Goal: Transaction & Acquisition: Book appointment/travel/reservation

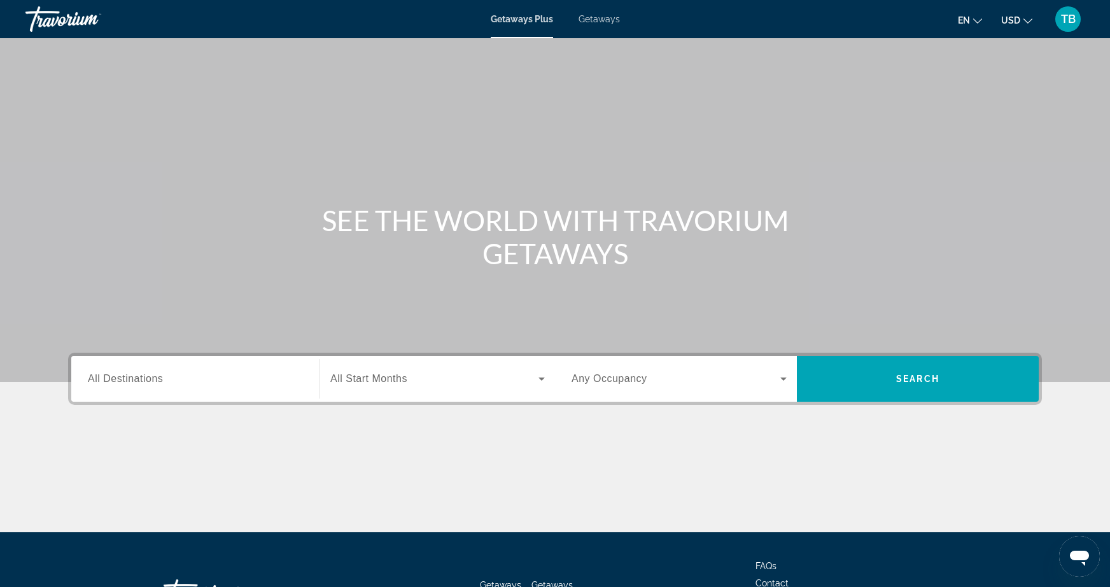
click at [171, 384] on input "Destination All Destinations" at bounding box center [195, 379] width 215 height 15
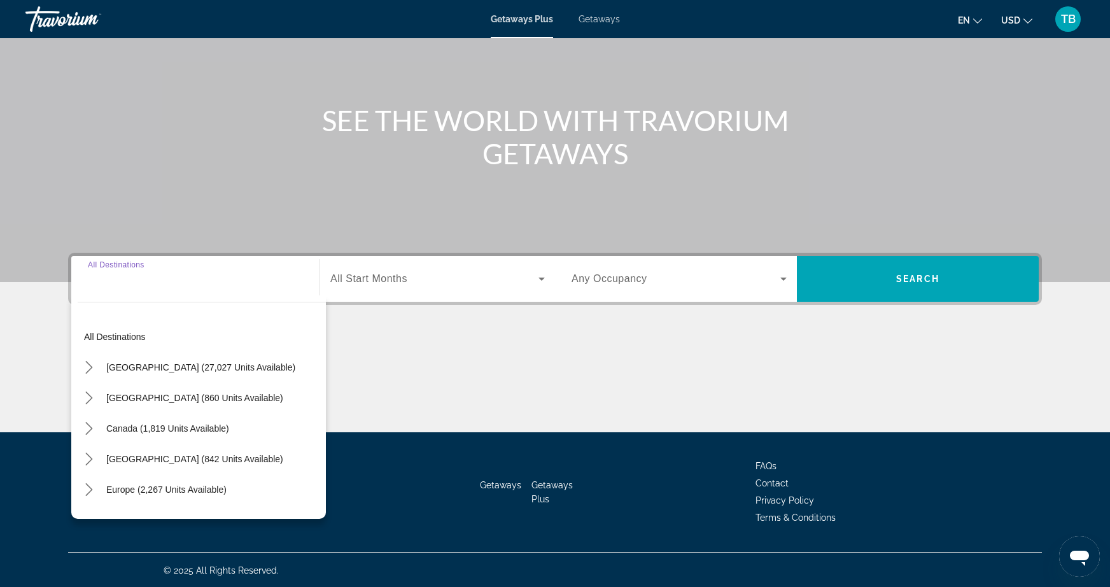
scroll to position [101, 0]
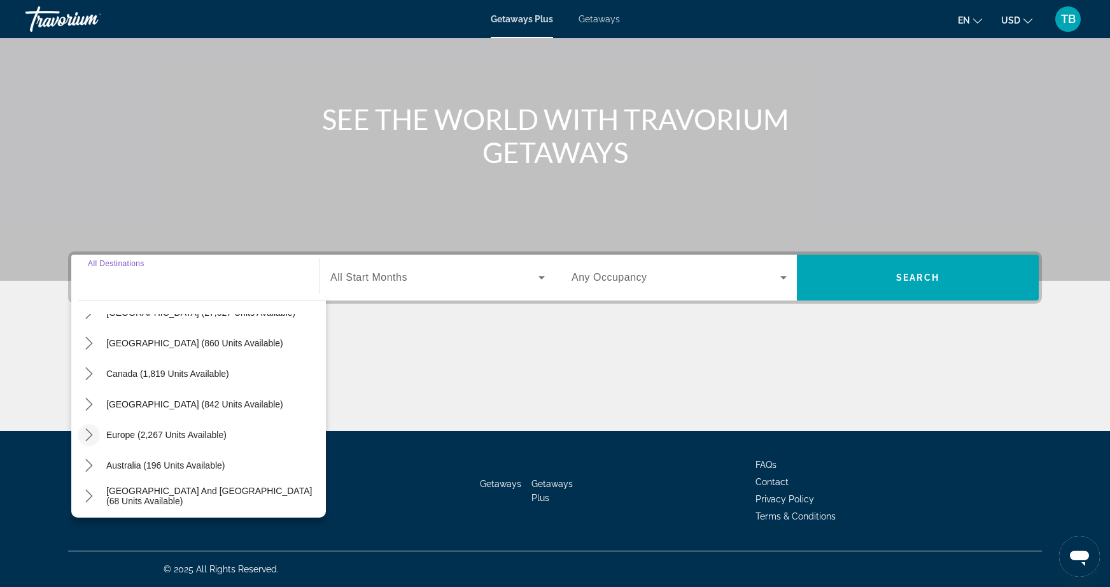
click at [90, 431] on icon "Toggle Europe (2,267 units available) submenu" at bounding box center [89, 434] width 13 height 13
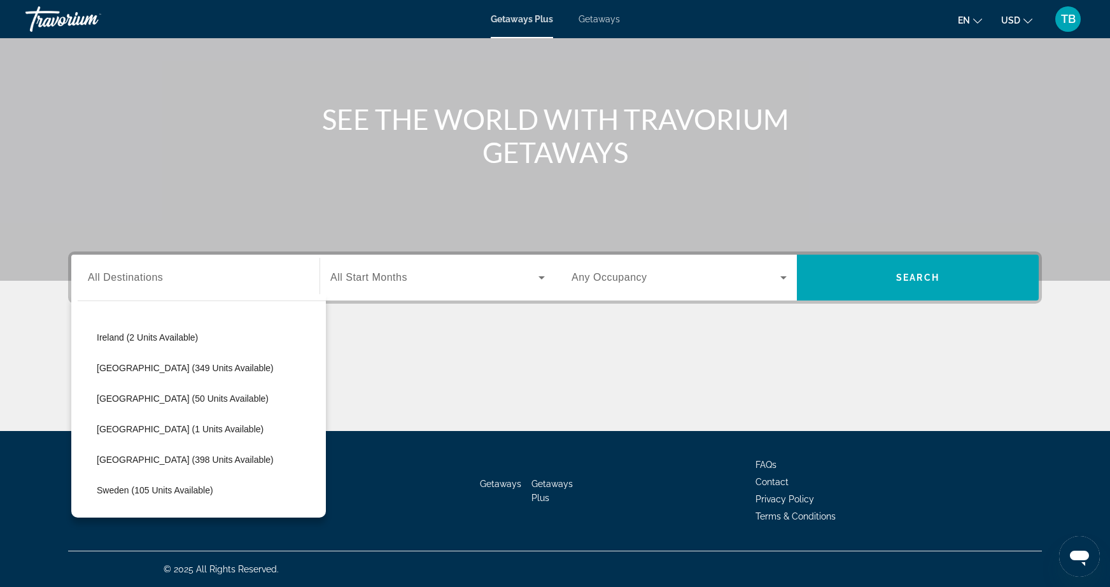
scroll to position [449, 0]
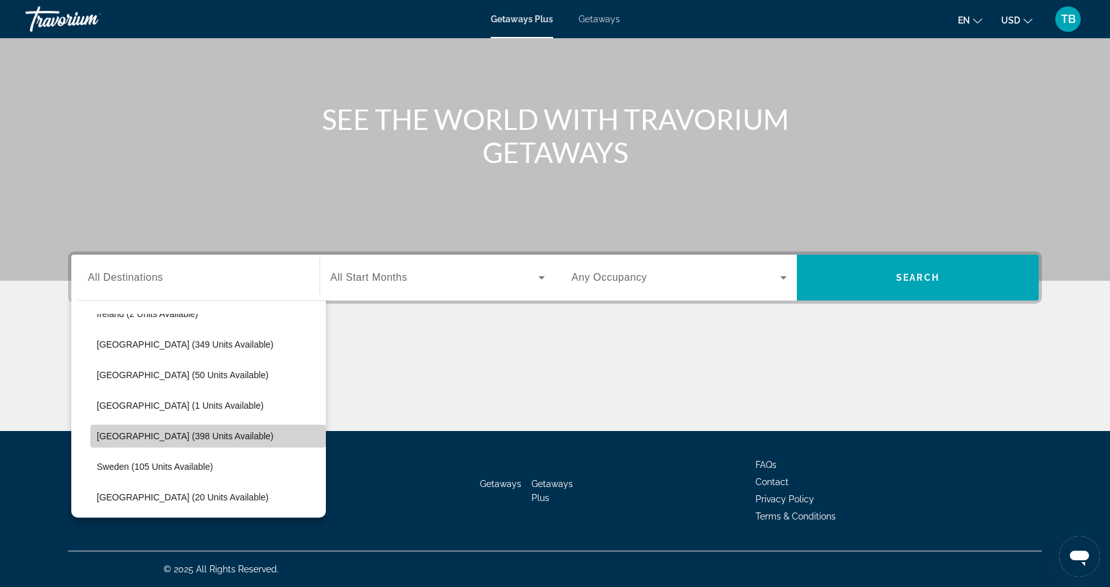
click at [172, 433] on span "Spain (398 units available)" at bounding box center [185, 436] width 177 height 10
type input "**********"
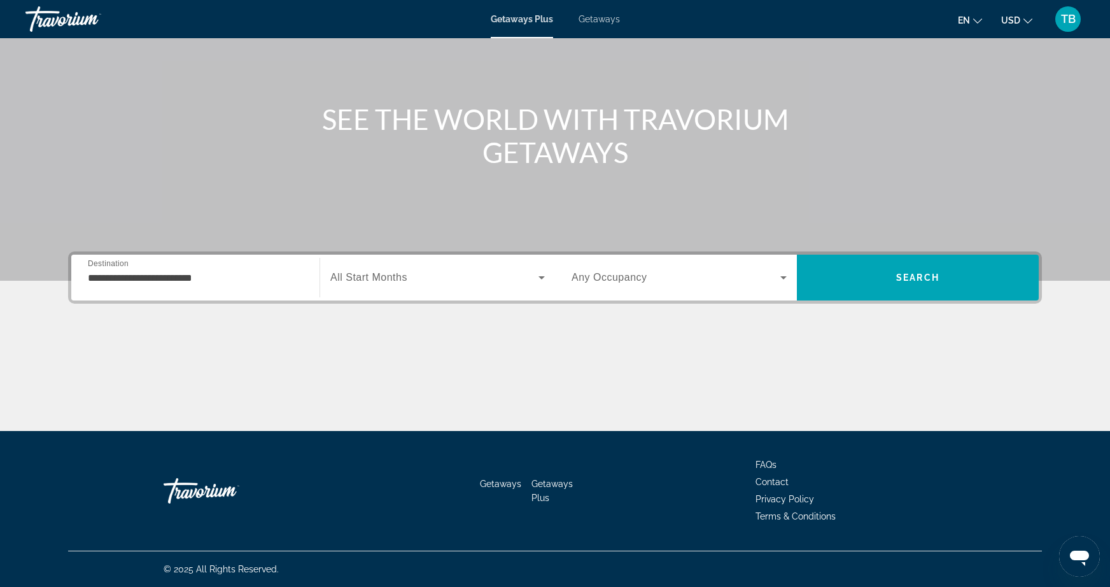
click at [412, 288] on div "Search widget" at bounding box center [437, 278] width 214 height 36
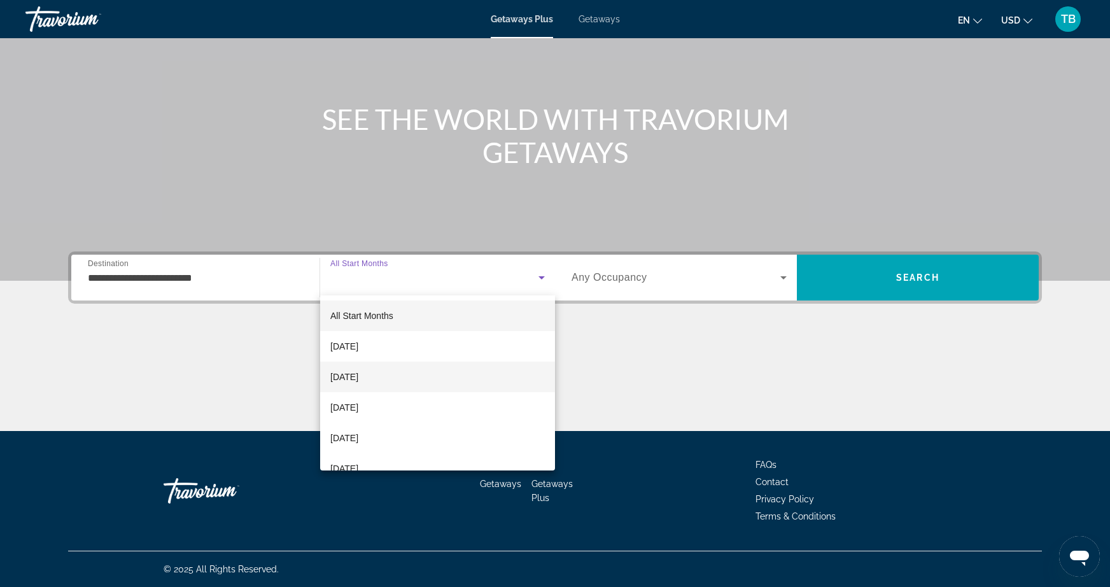
click at [405, 369] on mat-option "November 2025" at bounding box center [437, 376] width 235 height 31
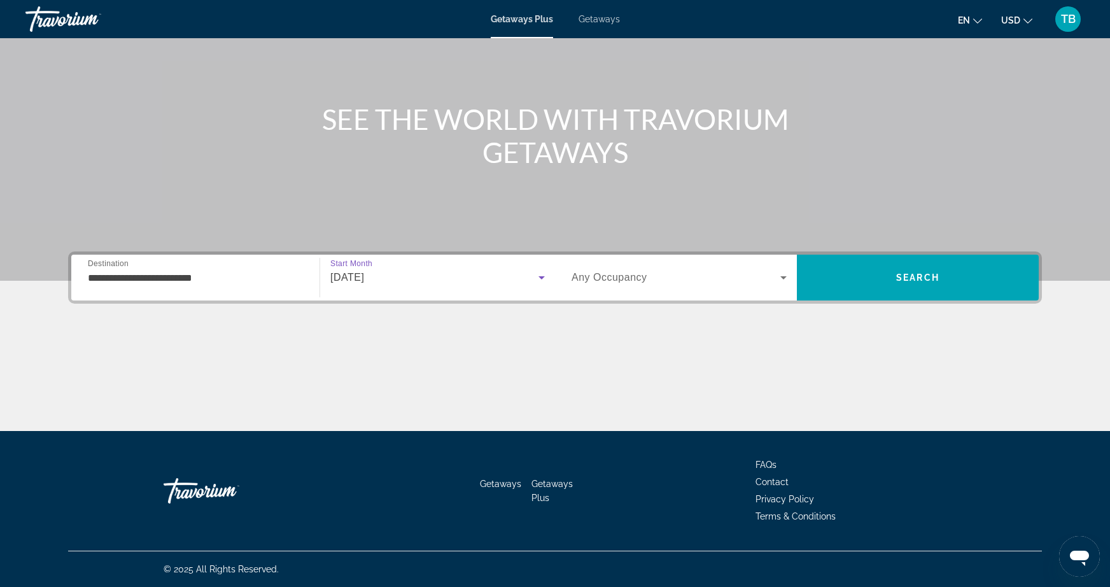
click at [669, 265] on div "Search widget" at bounding box center [678, 278] width 215 height 36
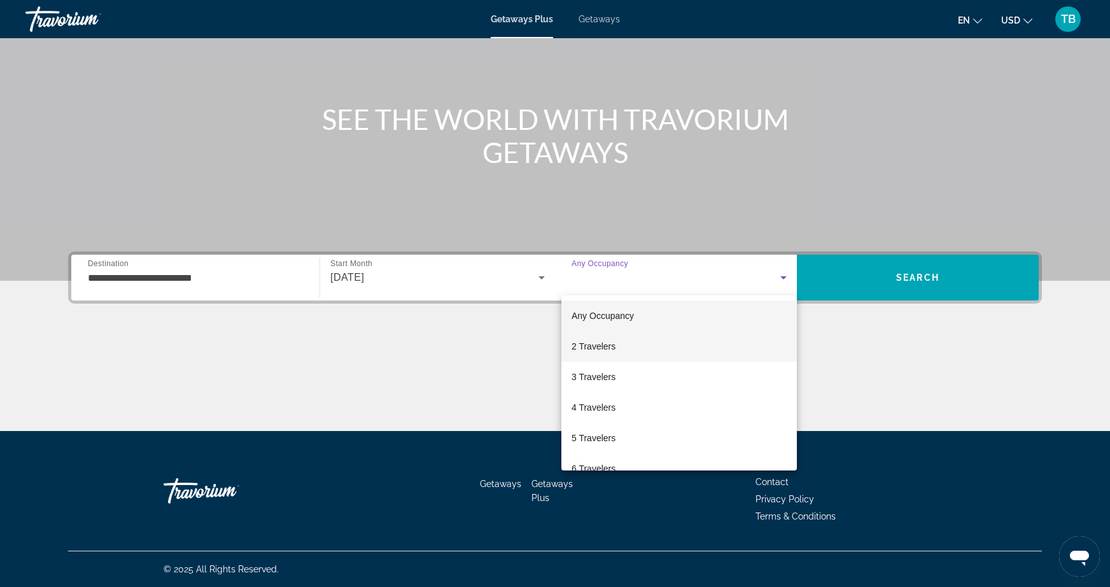
click at [623, 354] on mat-option "2 Travelers" at bounding box center [678, 346] width 235 height 31
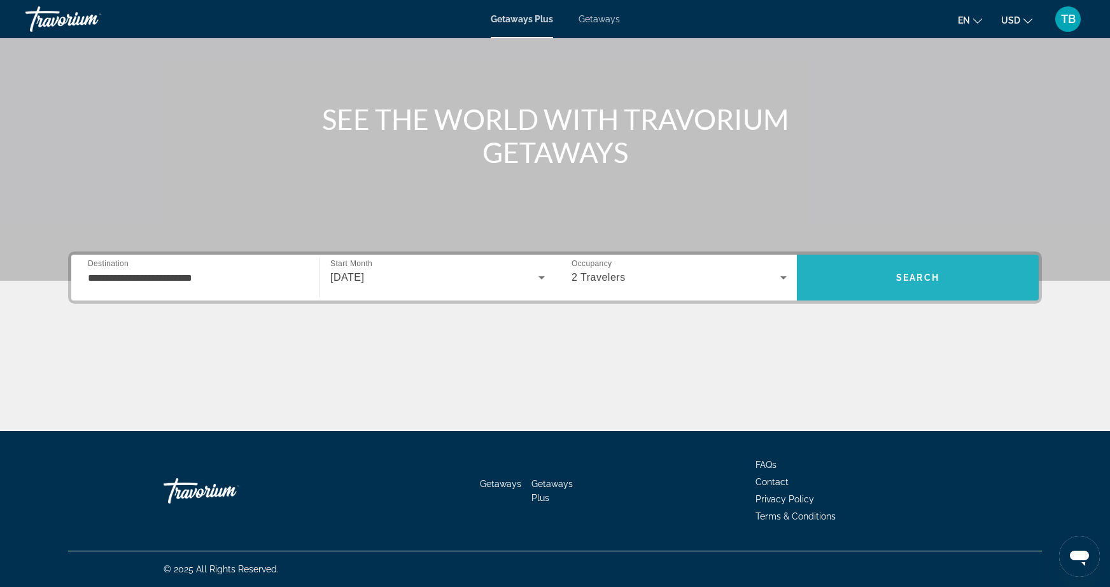
click at [889, 282] on span "Search" at bounding box center [918, 277] width 242 height 31
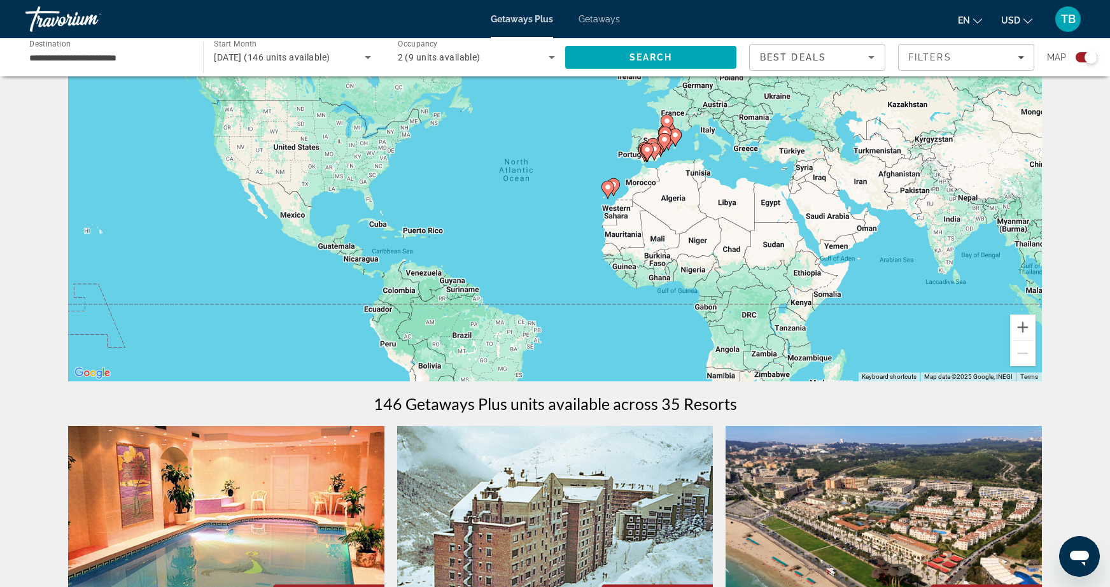
scroll to position [59, 0]
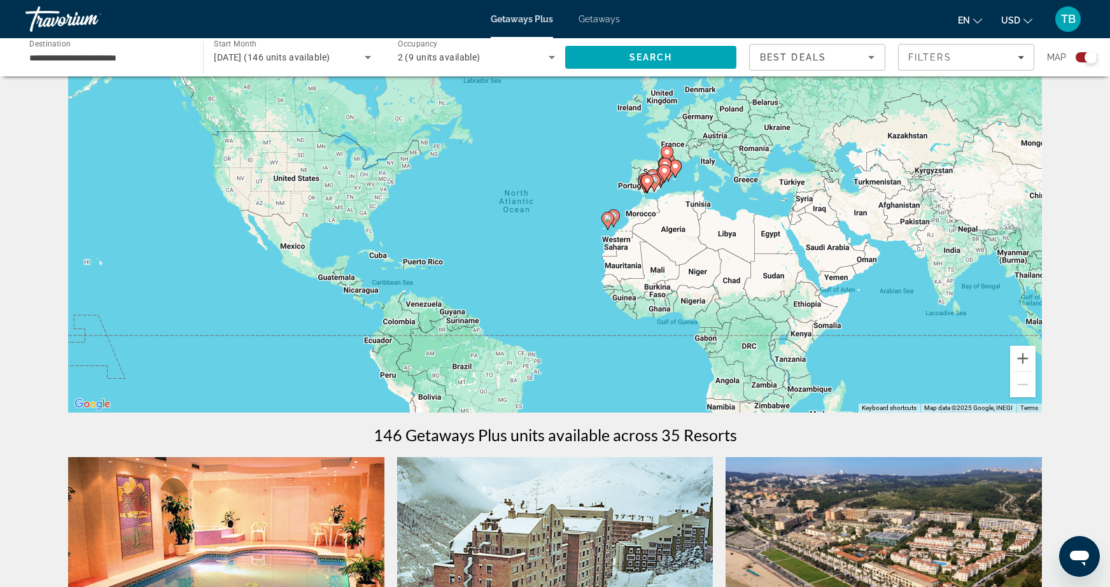
click at [630, 223] on div "To activate drag with keyboard, press Alt + Enter. Once in keyboard drag state,…" at bounding box center [554, 222] width 973 height 382
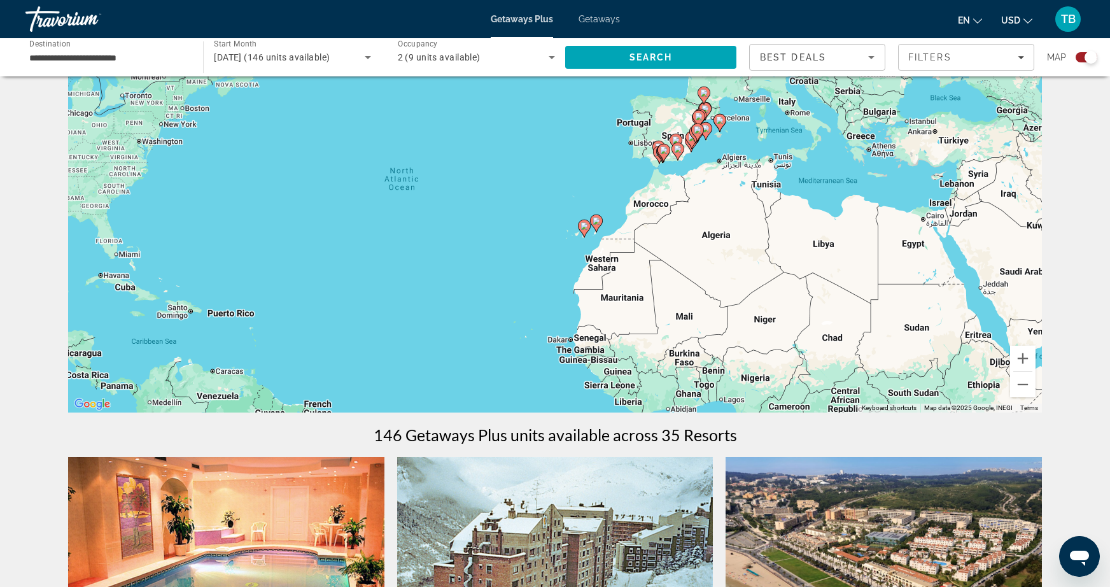
click at [611, 238] on div "To activate drag with keyboard, press Alt + Enter. Once in keyboard drag state,…" at bounding box center [554, 222] width 973 height 382
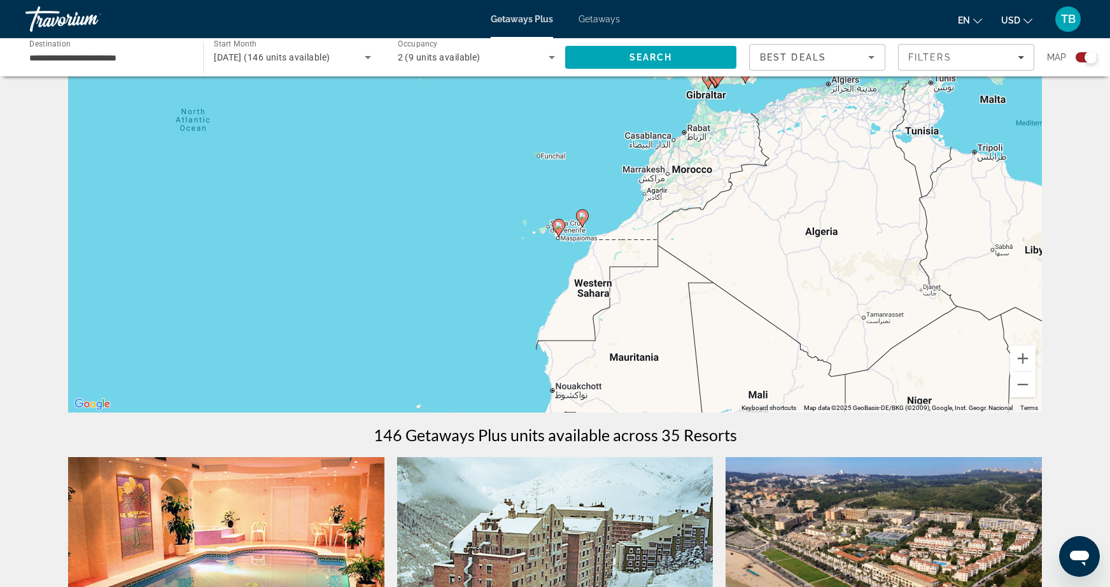
click at [581, 242] on div "To activate drag with keyboard, press Alt + Enter. Once in keyboard drag state,…" at bounding box center [554, 222] width 973 height 382
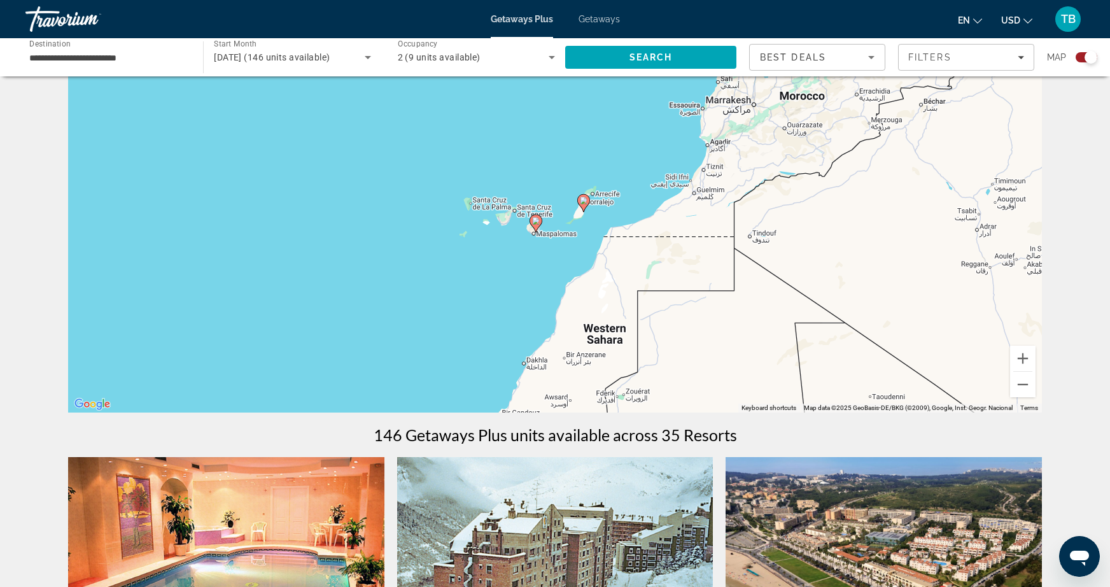
click at [573, 235] on div "To activate drag with keyboard, press Alt + Enter. Once in keyboard drag state,…" at bounding box center [554, 222] width 973 height 382
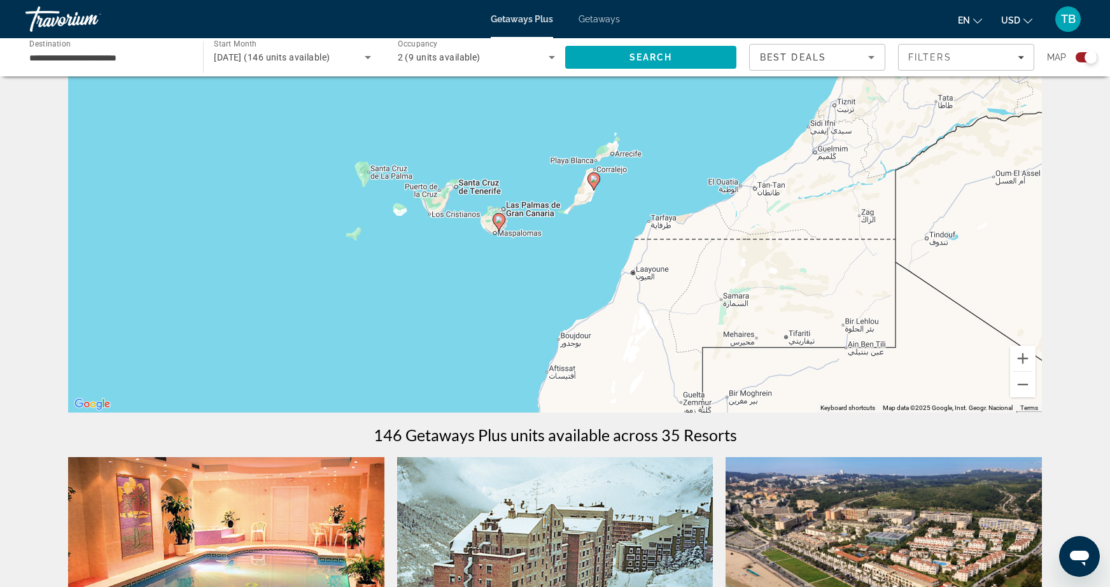
click at [584, 212] on div "To activate drag with keyboard, press Alt + Enter. Once in keyboard drag state,…" at bounding box center [554, 222] width 973 height 382
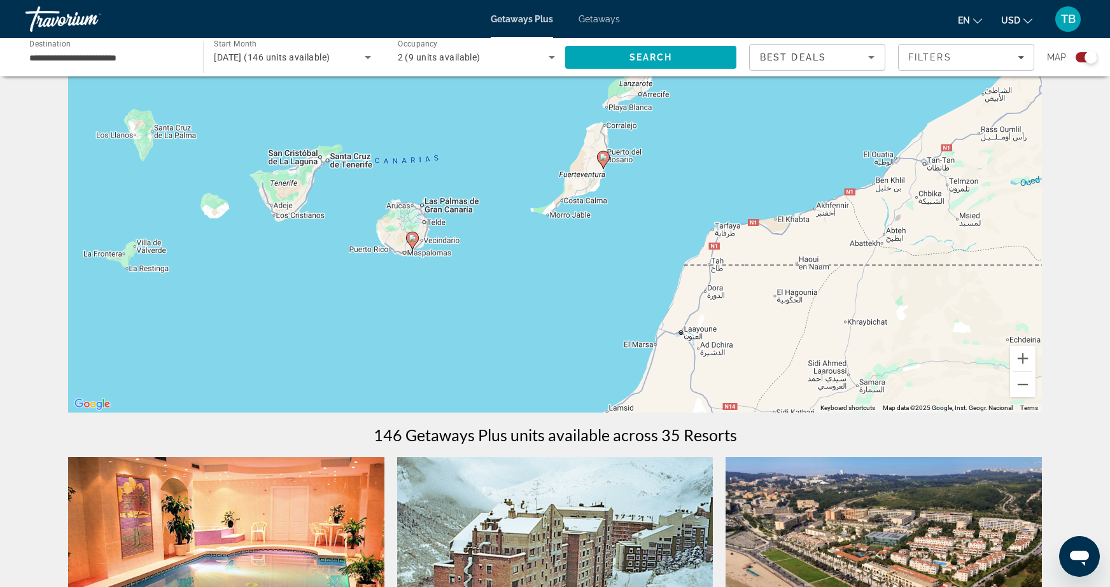
click at [599, 190] on div "To activate drag with keyboard, press Alt + Enter. Once in keyboard drag state,…" at bounding box center [554, 222] width 973 height 382
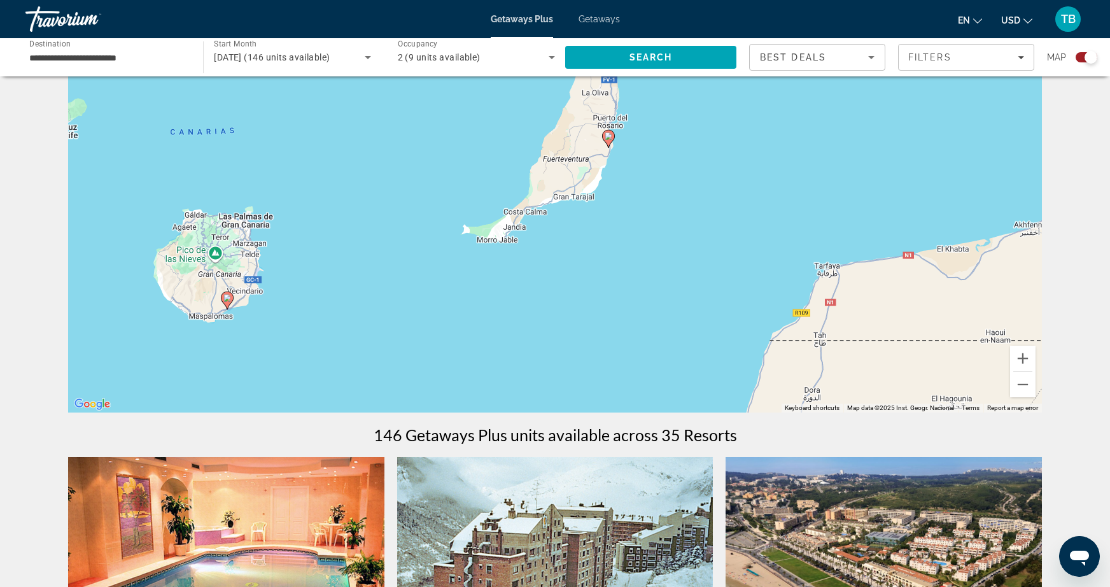
click at [609, 139] on image "Main content" at bounding box center [608, 136] width 8 height 8
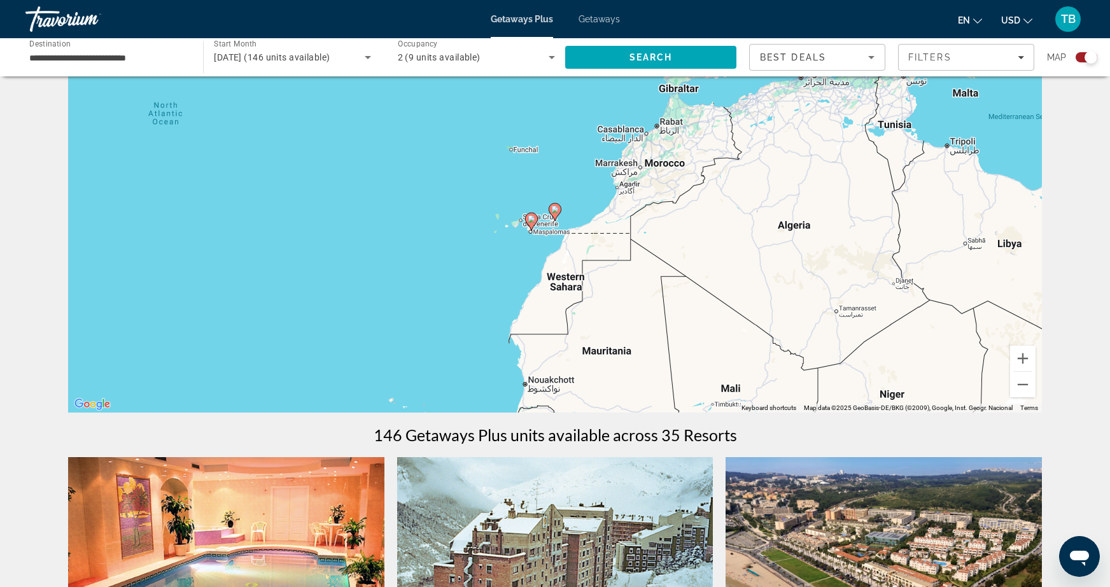
click at [540, 244] on div "To navigate, press the arrow keys. To activate drag with keyboard, press Alt + …" at bounding box center [554, 222] width 973 height 382
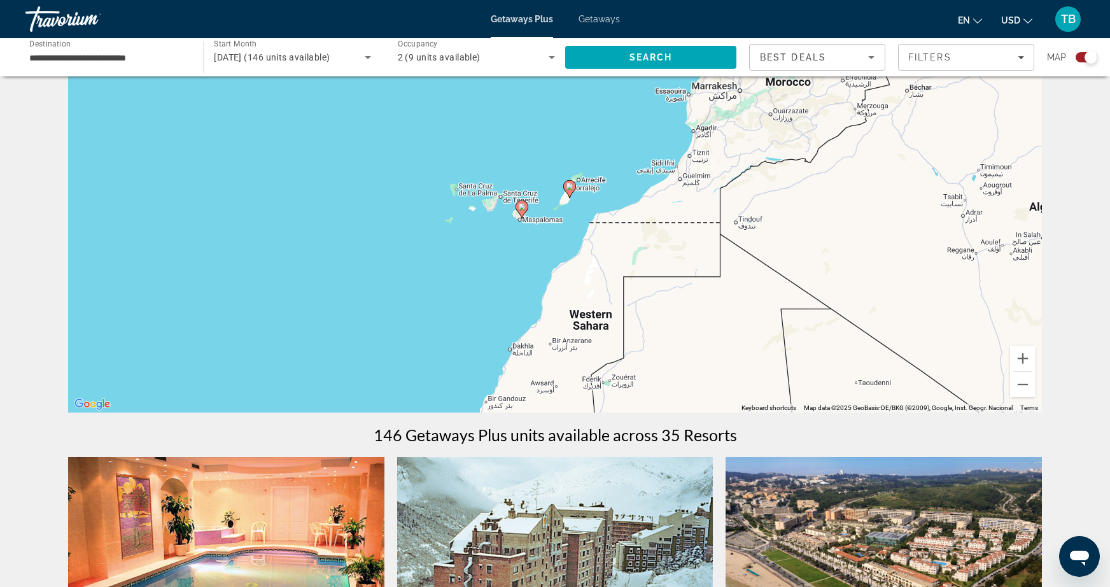
click at [539, 225] on div "To activate drag with keyboard, press Alt + Enter. Once in keyboard drag state,…" at bounding box center [554, 222] width 973 height 382
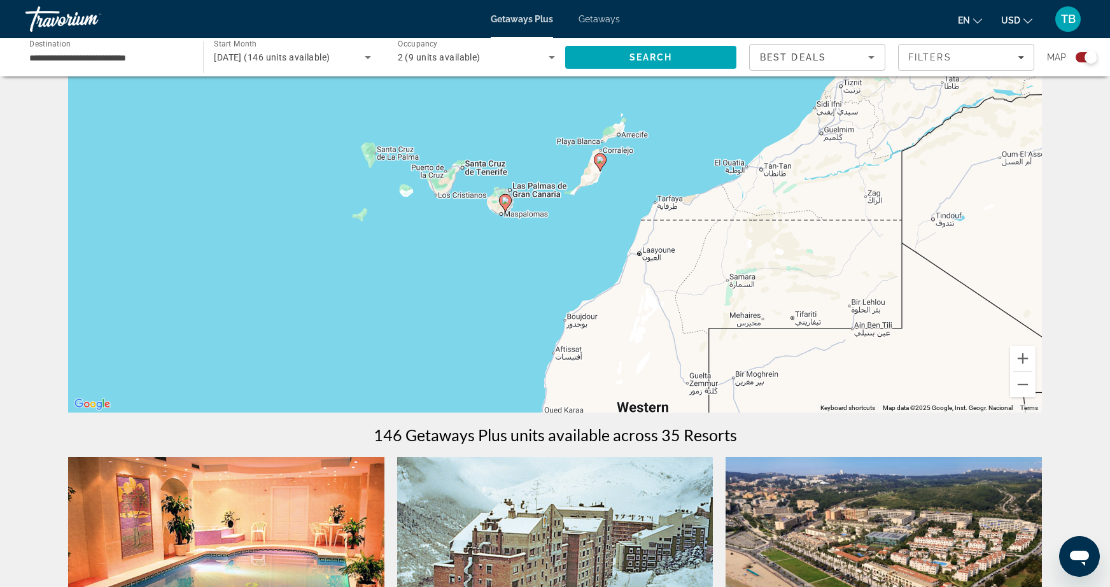
click at [519, 221] on div "To activate drag with keyboard, press Alt + Enter. Once in keyboard drag state,…" at bounding box center [554, 222] width 973 height 382
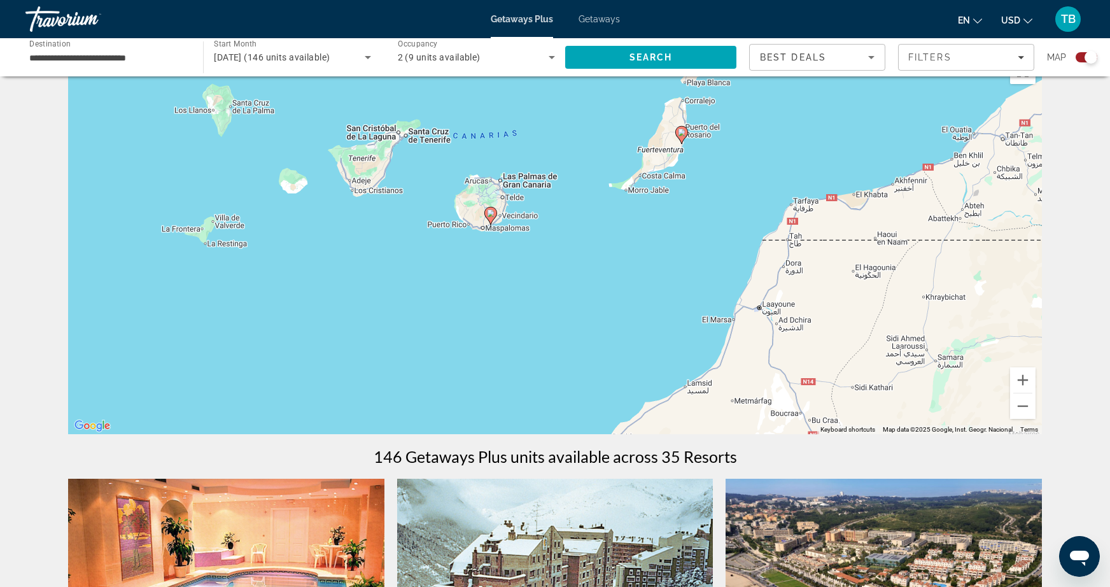
scroll to position [0, 0]
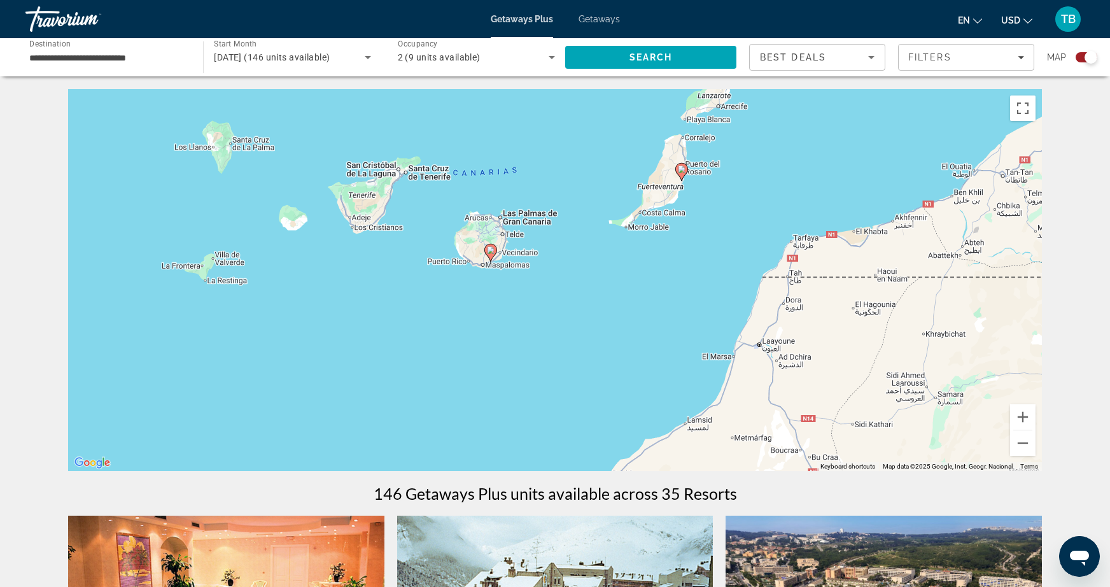
click at [174, 58] on input "**********" at bounding box center [107, 57] width 157 height 15
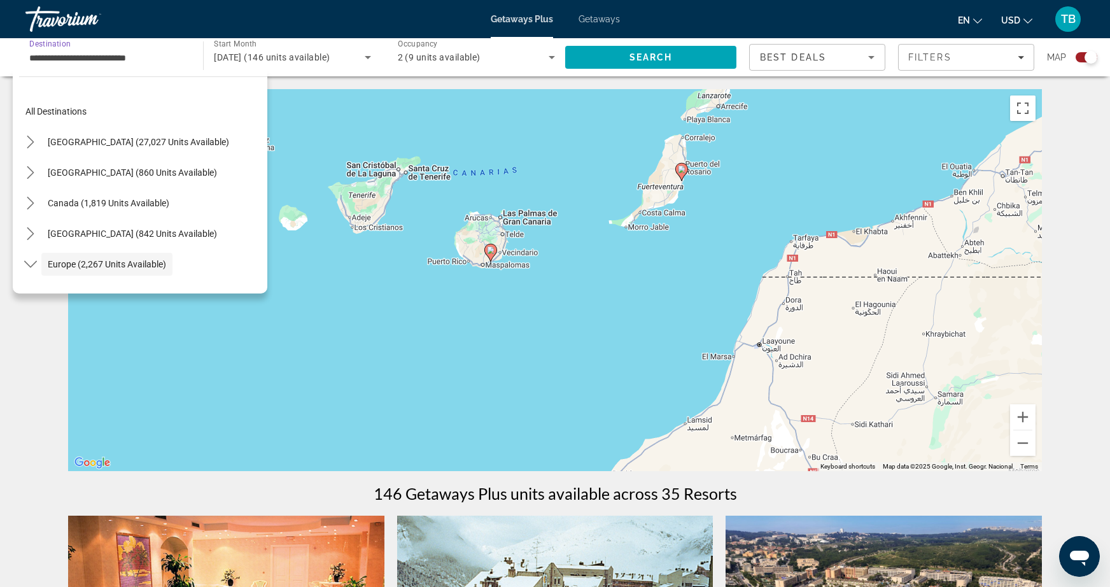
scroll to position [76, 0]
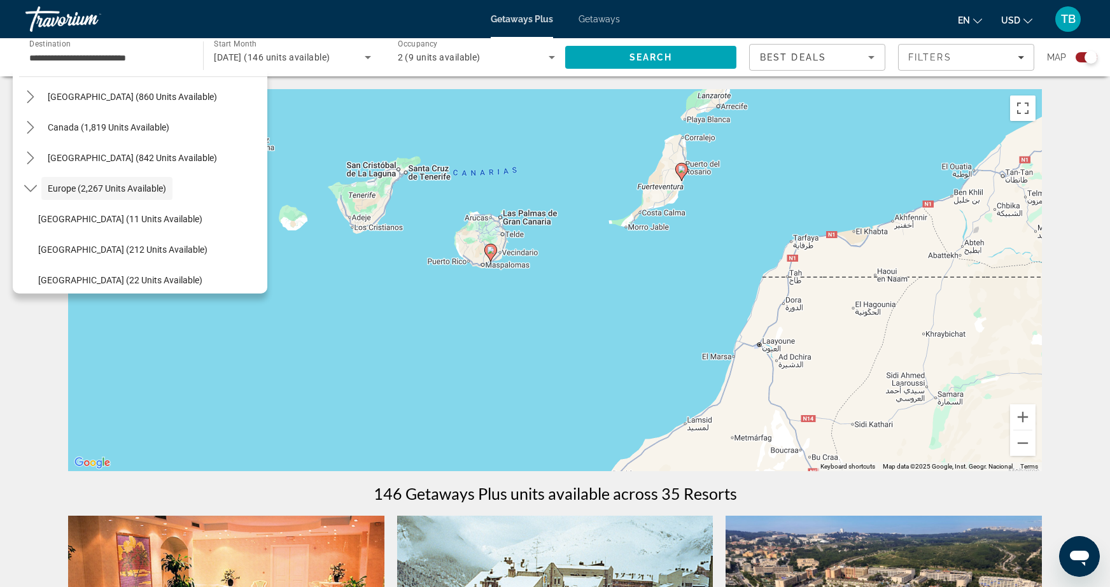
click at [686, 176] on gmp-advanced-marker "Main content" at bounding box center [681, 171] width 13 height 19
type input "**********"
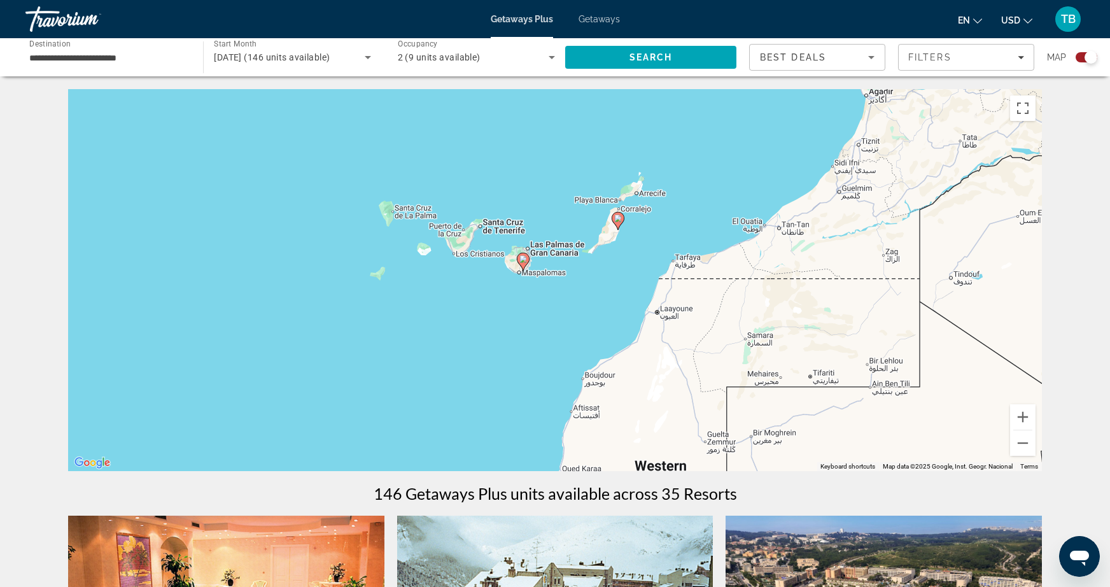
click at [616, 219] on image "Main content" at bounding box center [618, 218] width 8 height 8
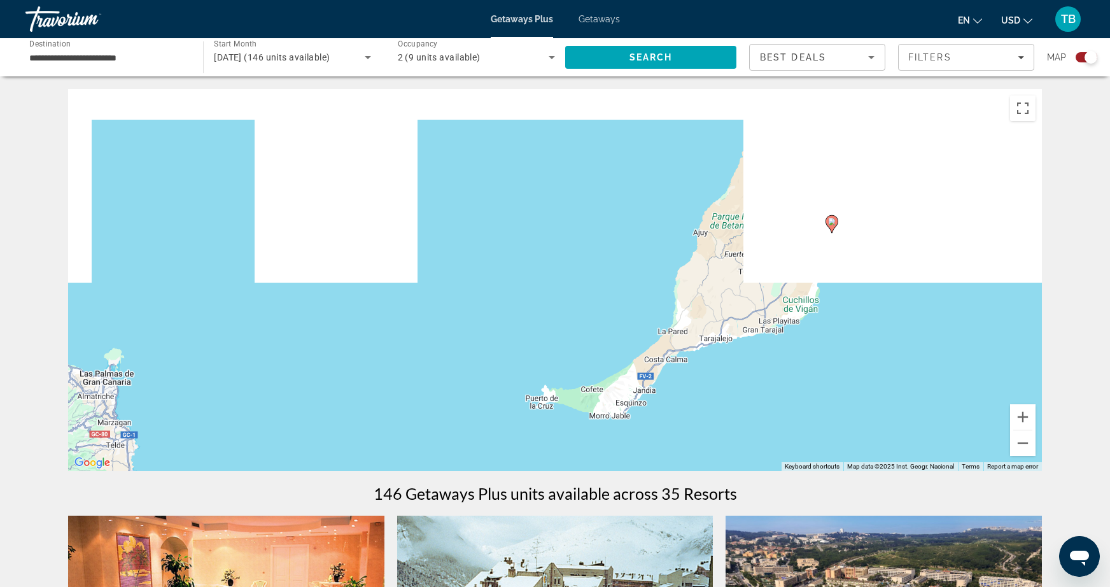
drag, startPoint x: 830, startPoint y: 130, endPoint x: 603, endPoint y: 470, distance: 407.8
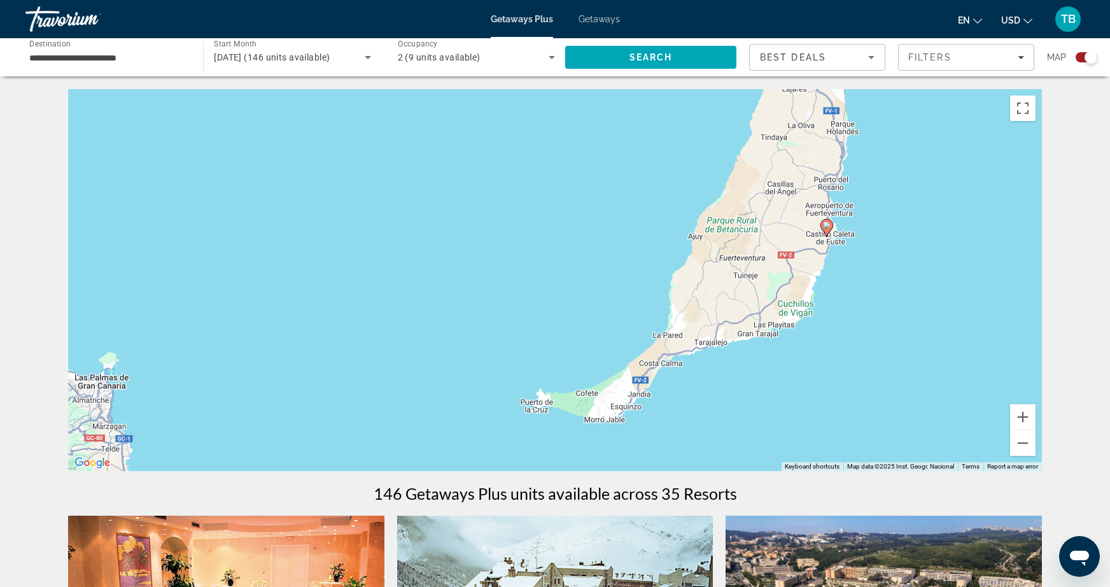
click at [825, 226] on image "Main content" at bounding box center [827, 225] width 8 height 8
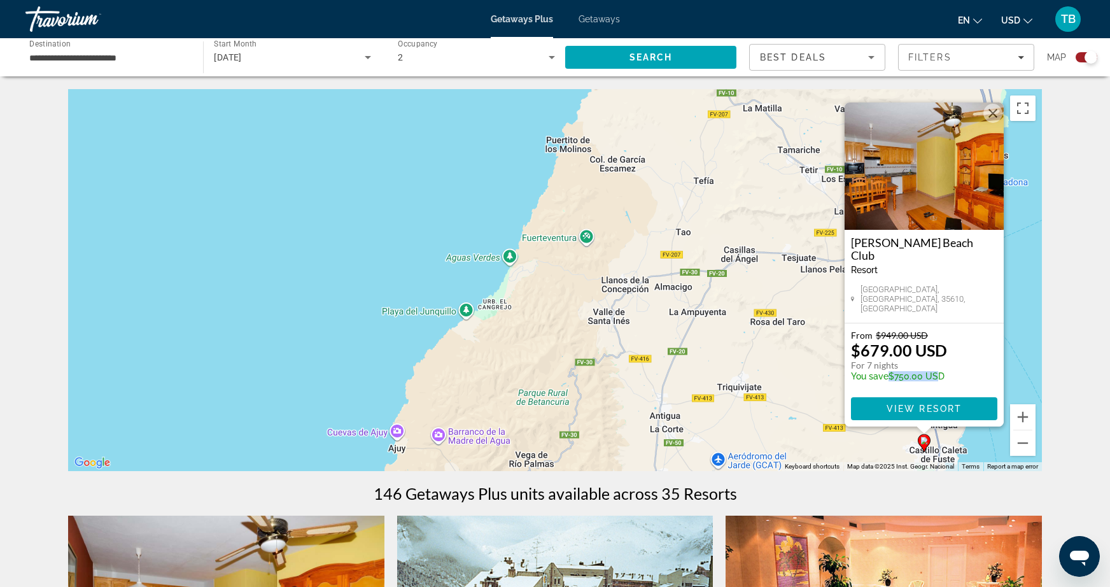
drag, startPoint x: 886, startPoint y: 375, endPoint x: 931, endPoint y: 375, distance: 45.8
click at [931, 375] on p "You save $750.00 USD" at bounding box center [899, 376] width 96 height 10
click at [990, 120] on button "Close" at bounding box center [992, 113] width 19 height 19
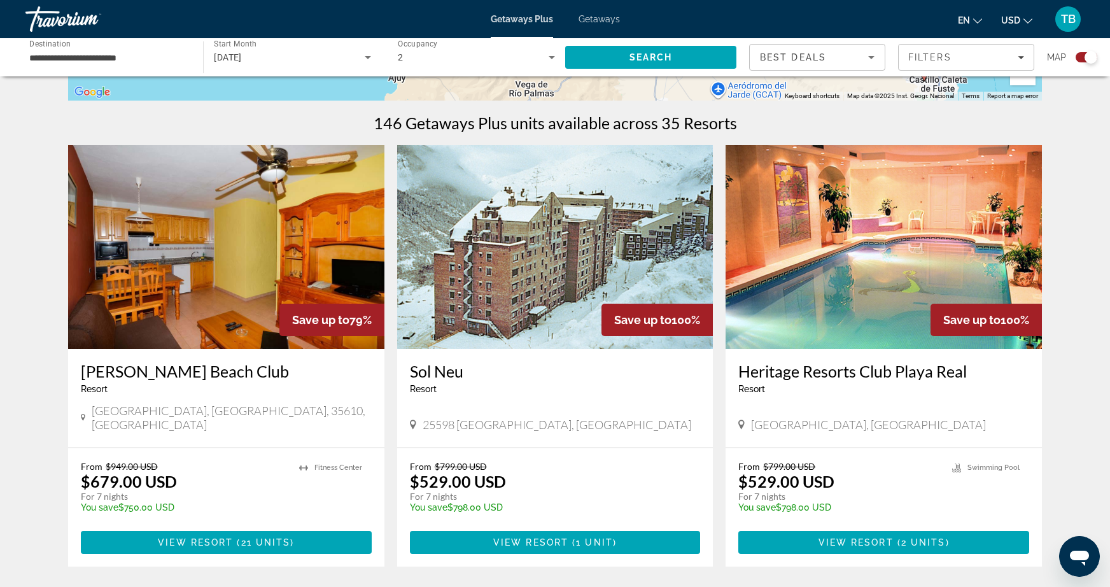
scroll to position [0, 0]
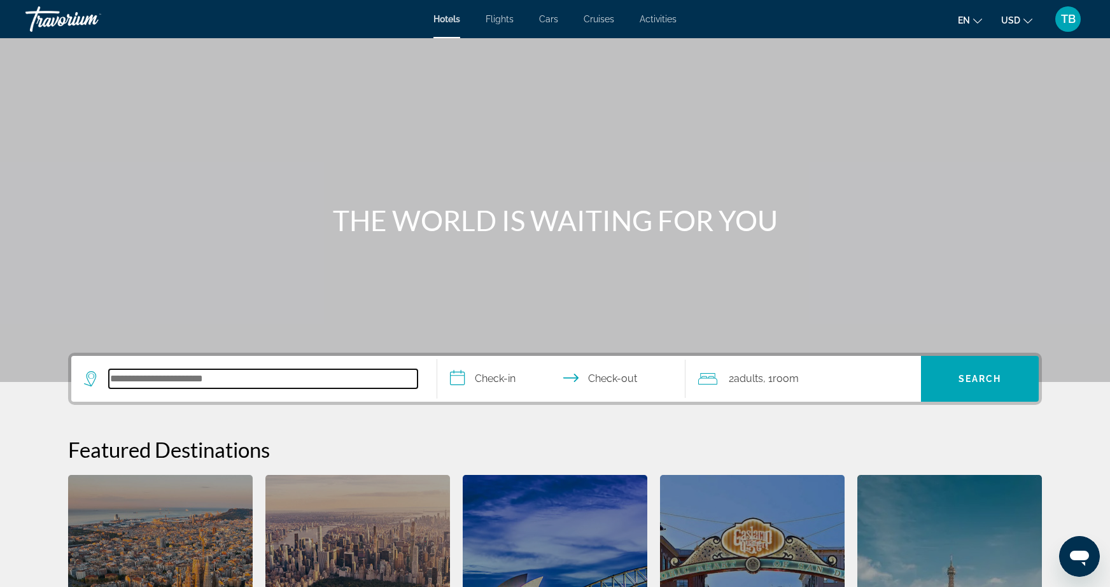
click at [288, 387] on input "Search hotel destination" at bounding box center [263, 378] width 309 height 19
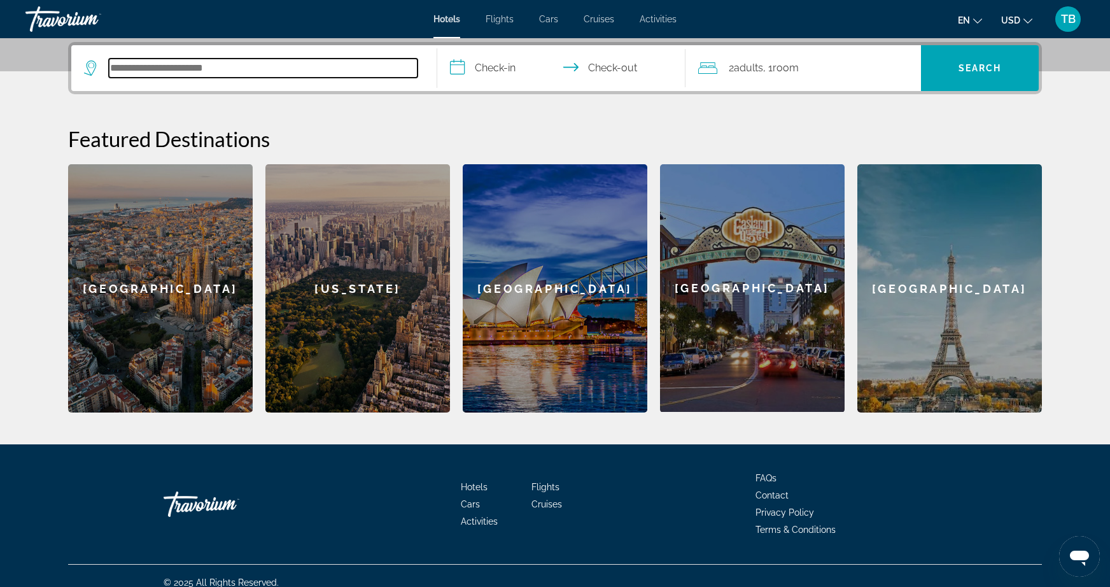
scroll to position [311, 0]
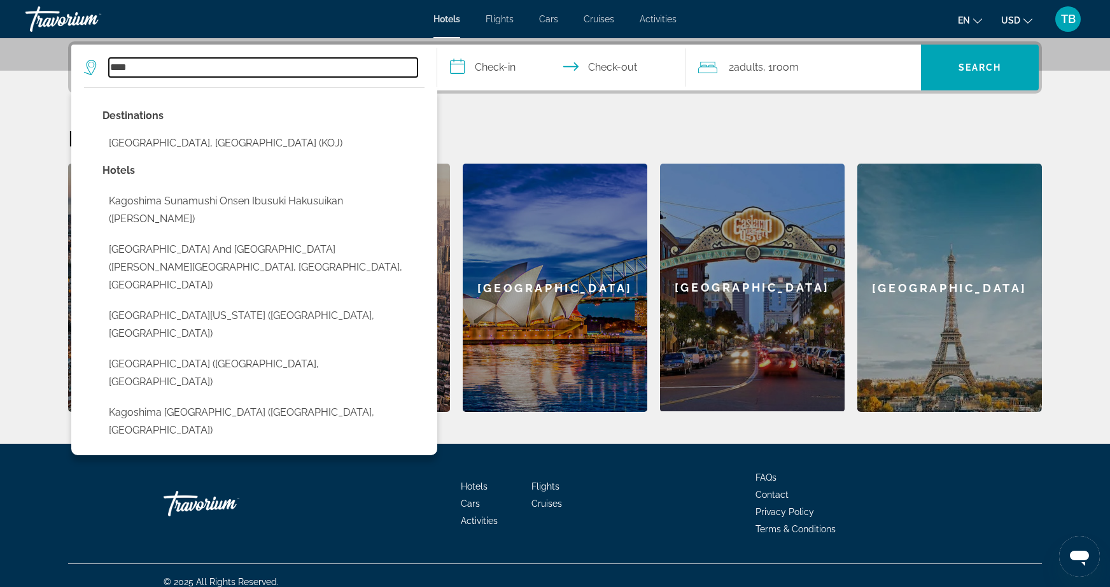
drag, startPoint x: 180, startPoint y: 68, endPoint x: 74, endPoint y: 66, distance: 106.3
click at [74, 66] on app-destination-search "**** Destinations Kagoshima, Japan (KOJ) Hotels Kagoshima Sunamushi Onsen Ibusu…" at bounding box center [254, 68] width 366 height 46
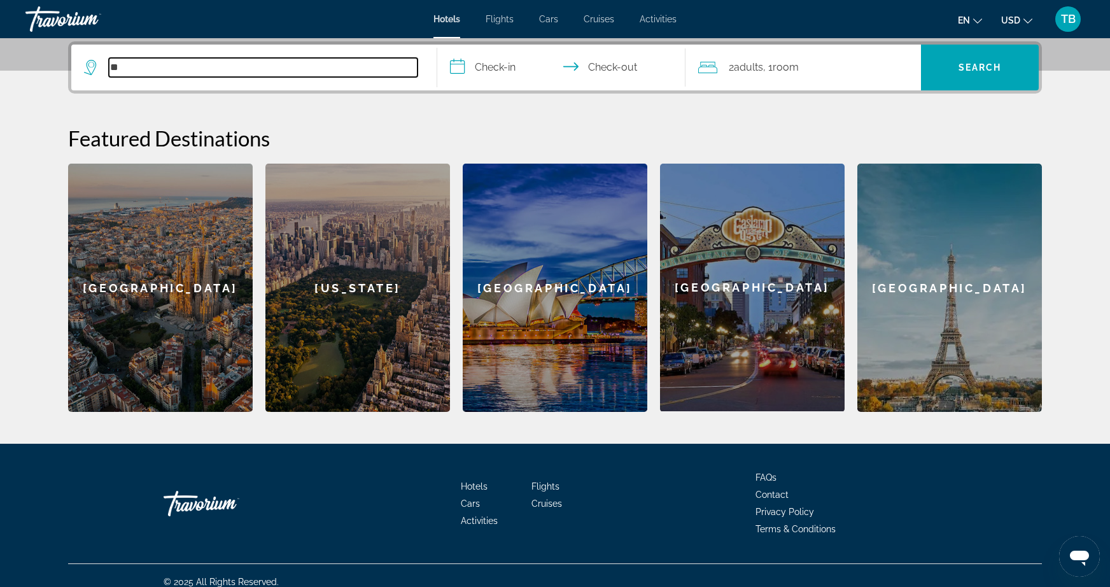
type input "*"
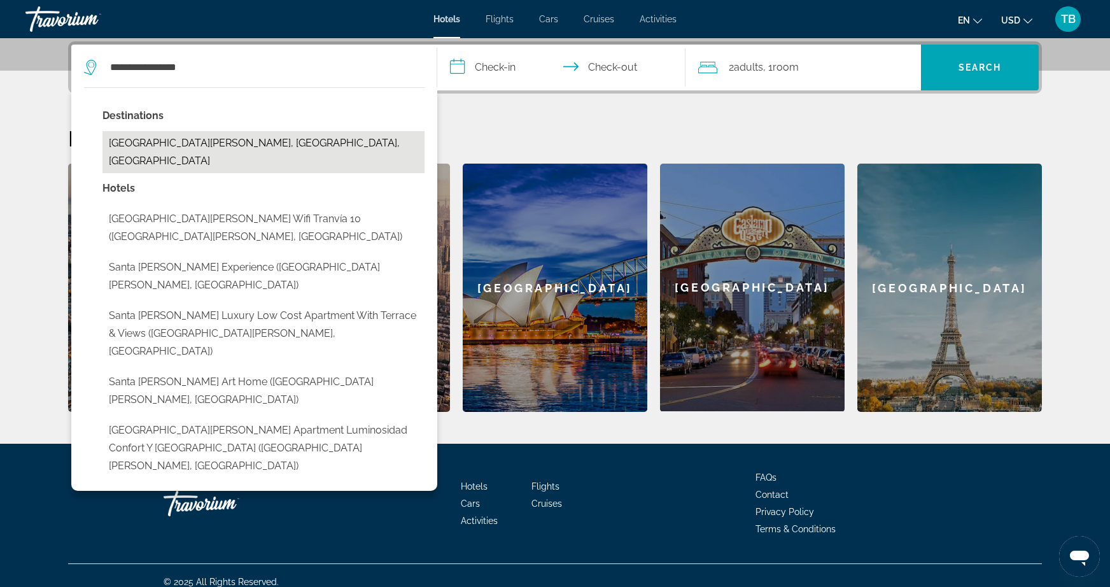
click at [246, 140] on button "Santa Cruz De Tenerife, Tenerife, Spain" at bounding box center [263, 152] width 322 height 42
type input "**********"
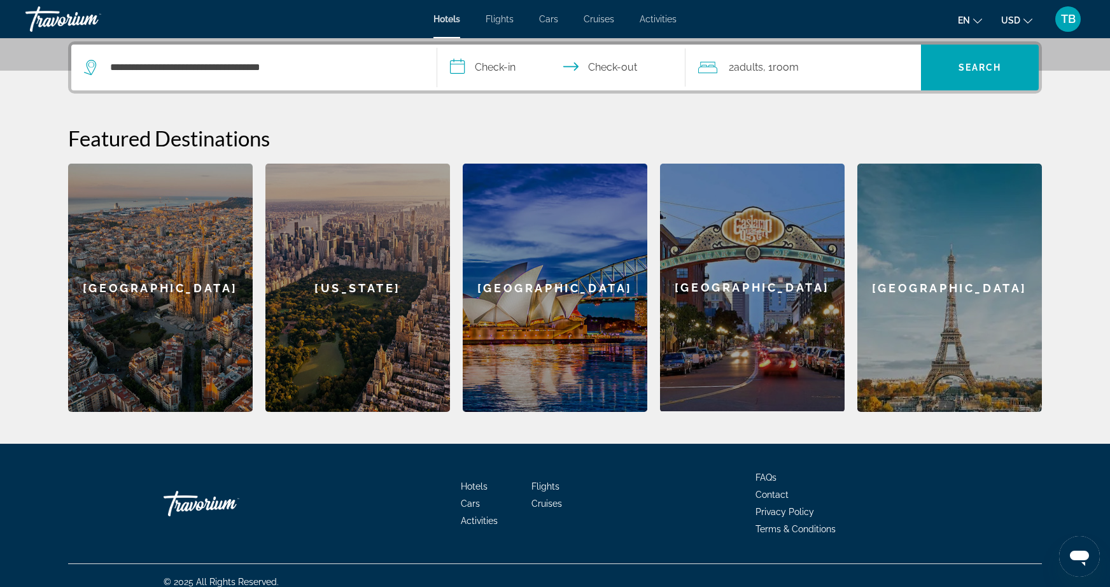
click at [502, 73] on input "**********" at bounding box center [563, 70] width 253 height 50
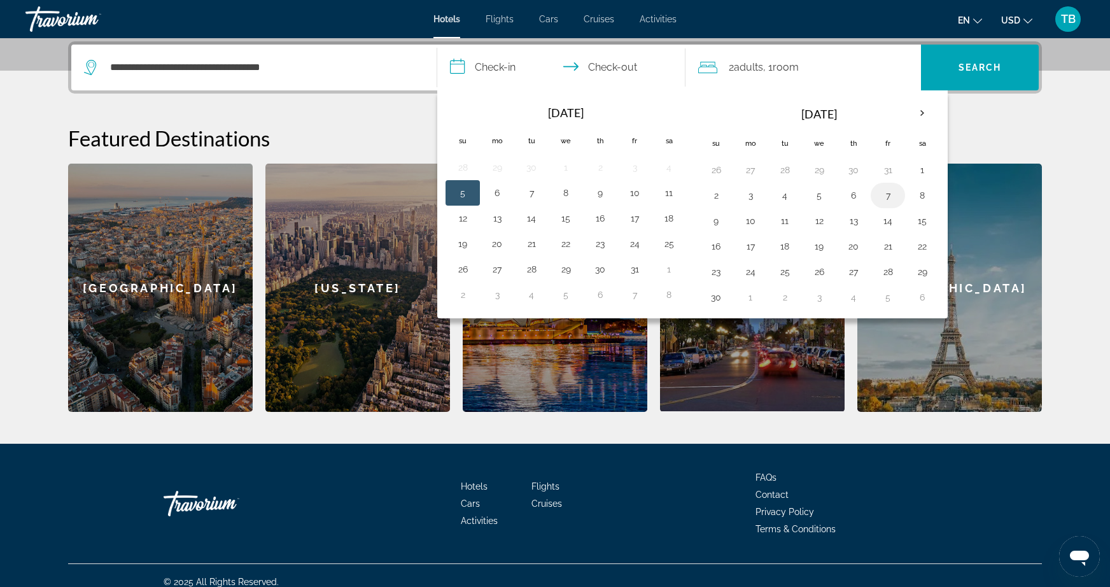
click at [882, 196] on button "7" at bounding box center [887, 195] width 20 height 18
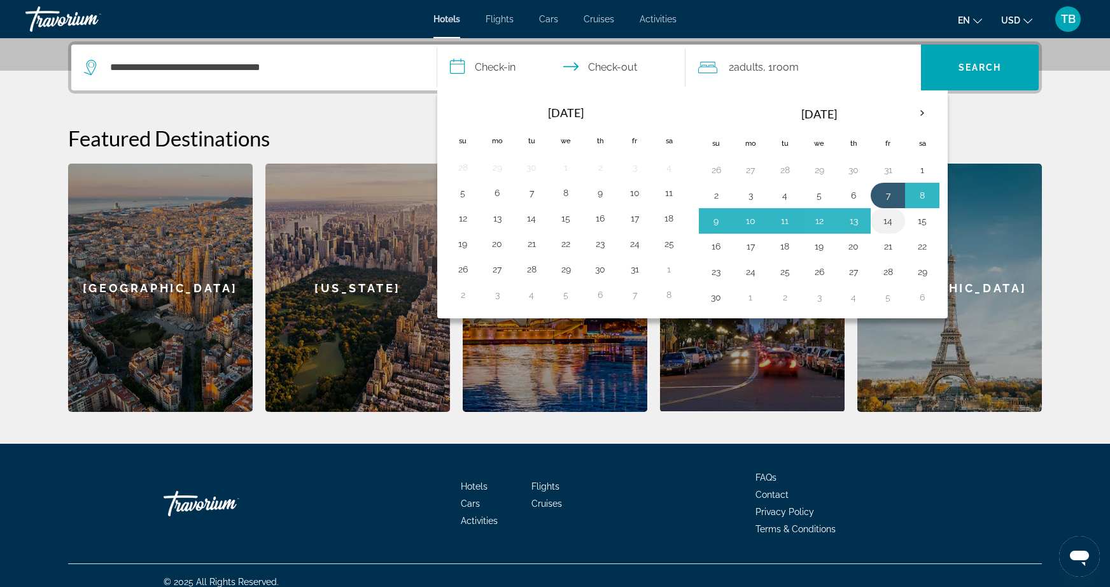
click at [882, 216] on button "14" at bounding box center [887, 221] width 20 height 18
type input "**********"
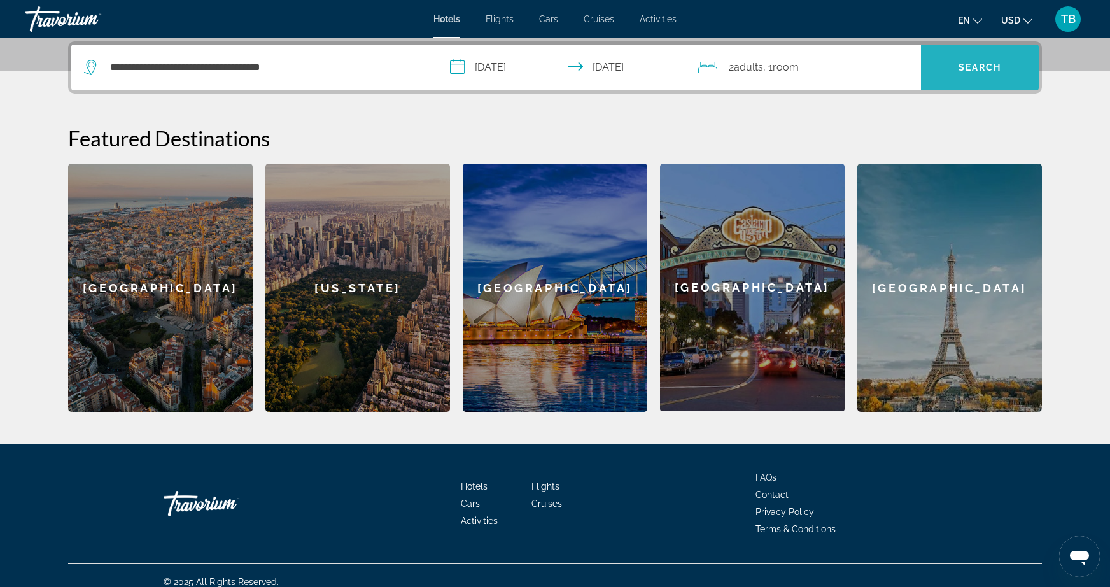
click at [944, 65] on span "Search" at bounding box center [980, 67] width 118 height 31
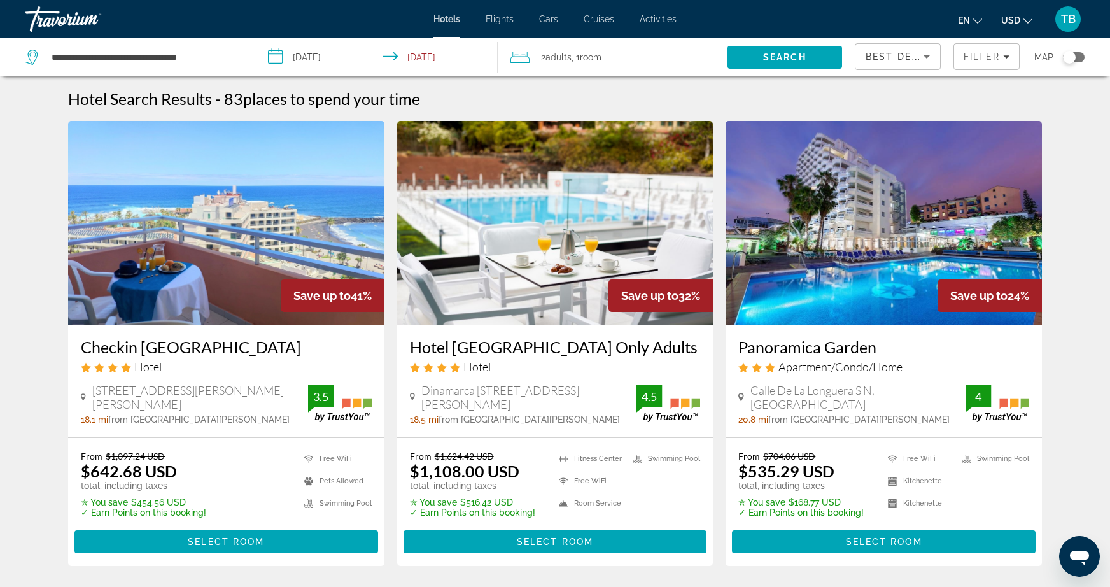
click at [898, 60] on span "Best Deals" at bounding box center [898, 57] width 66 height 10
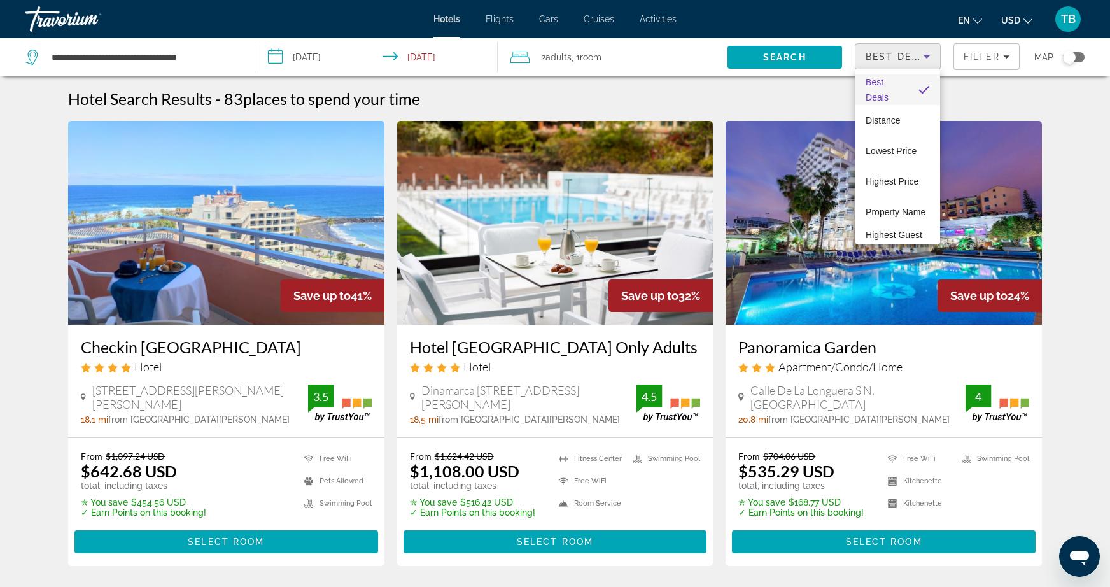
click at [177, 350] on div at bounding box center [555, 293] width 1110 height 587
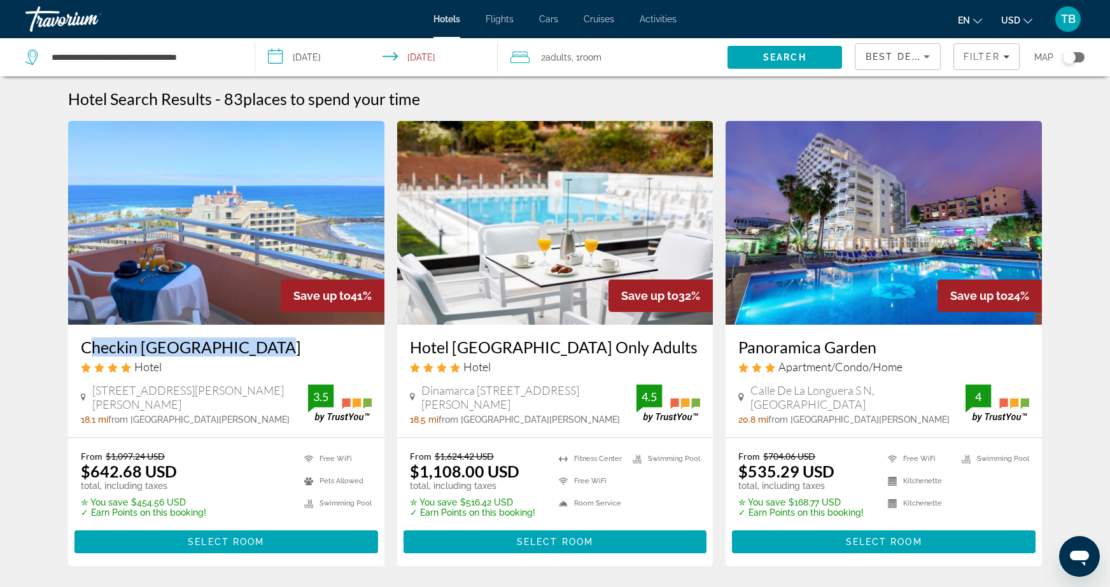
click at [219, 343] on h3 "Checkin Concordia Playa" at bounding box center [226, 346] width 291 height 19
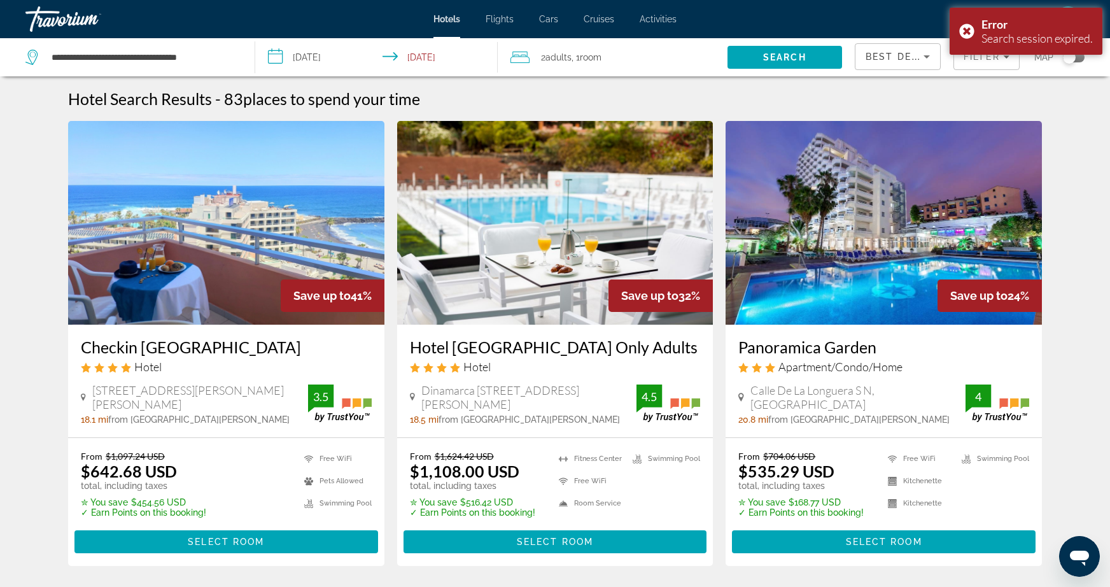
click at [174, 346] on h3 "Checkin Concordia Playa" at bounding box center [226, 346] width 291 height 19
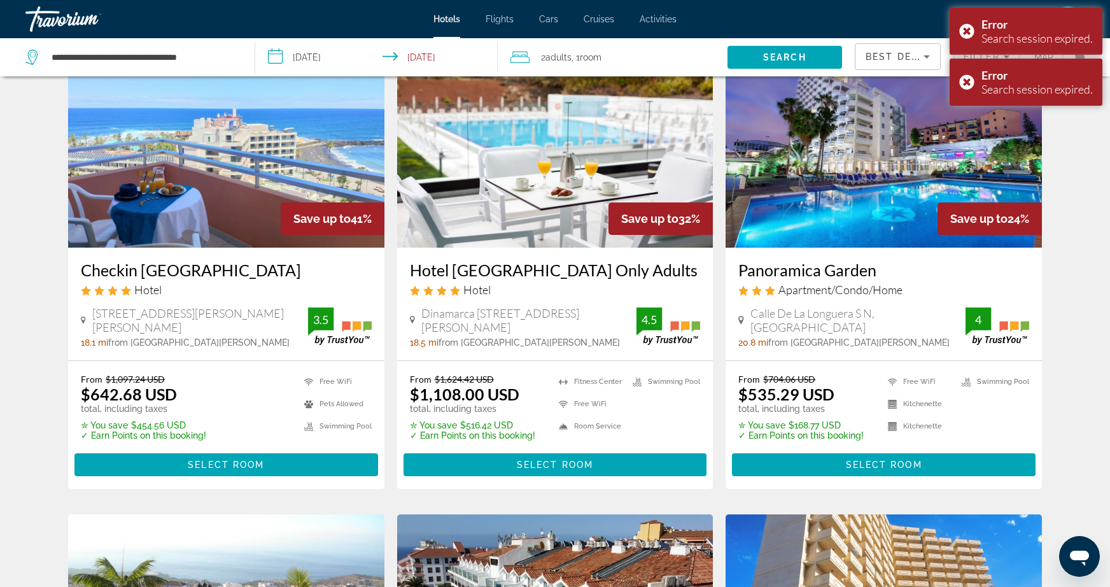
scroll to position [120, 0]
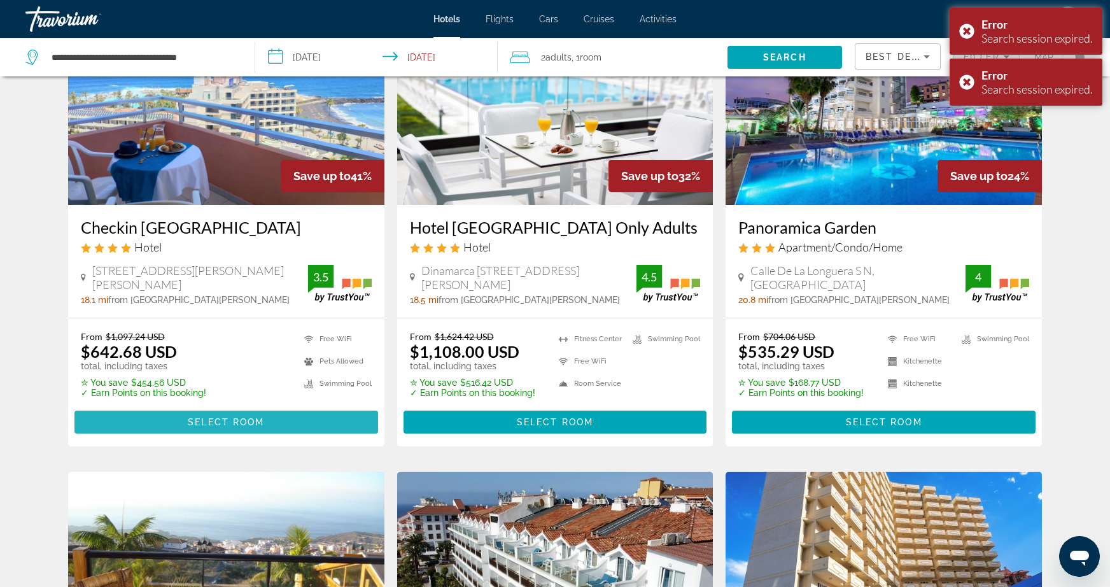
click at [203, 417] on span "Select Room" at bounding box center [226, 422] width 76 height 10
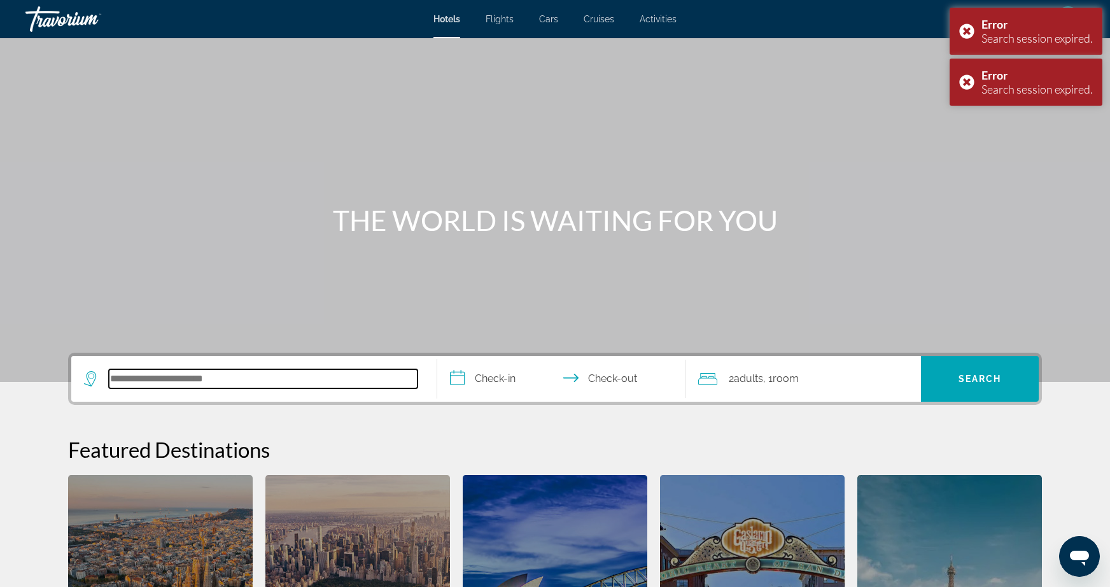
click at [272, 379] on input "Search hotel destination" at bounding box center [263, 378] width 309 height 19
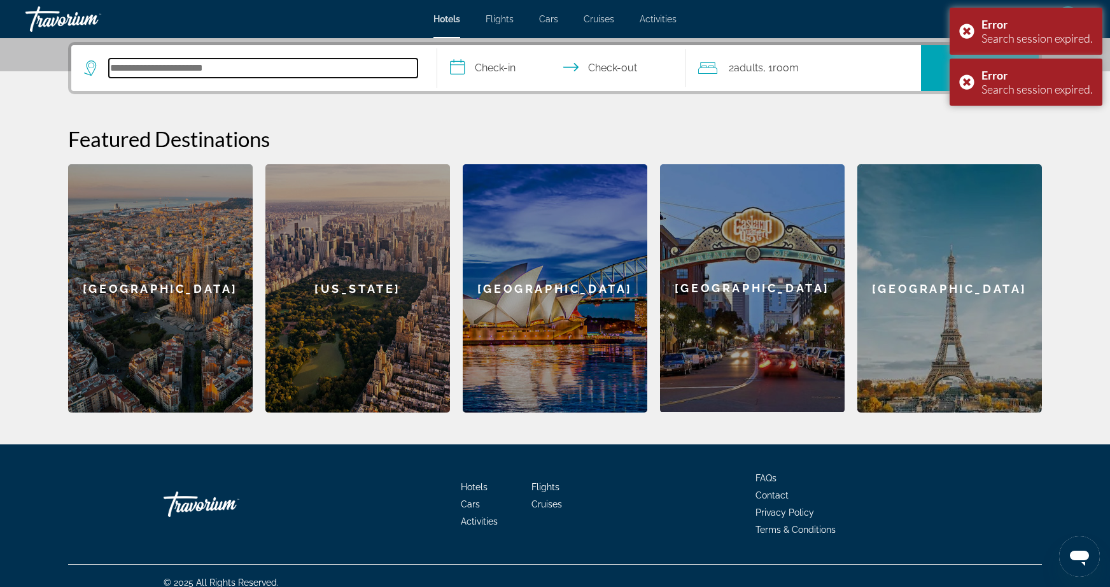
scroll to position [311, 0]
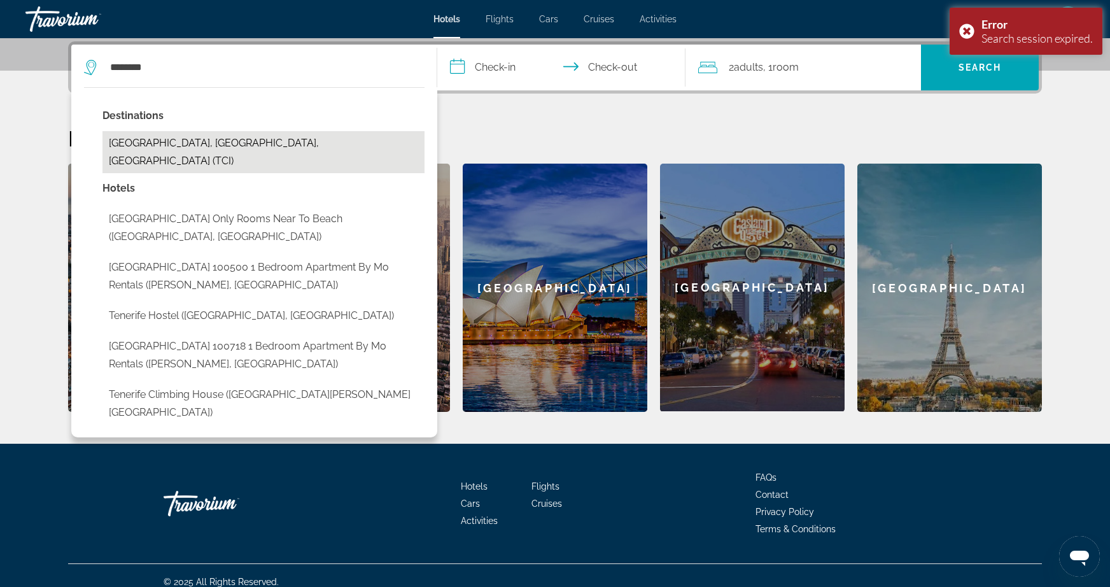
click at [231, 143] on button "Tenerife, Canary Islands, Spain (TCI)" at bounding box center [263, 152] width 322 height 42
type input "**********"
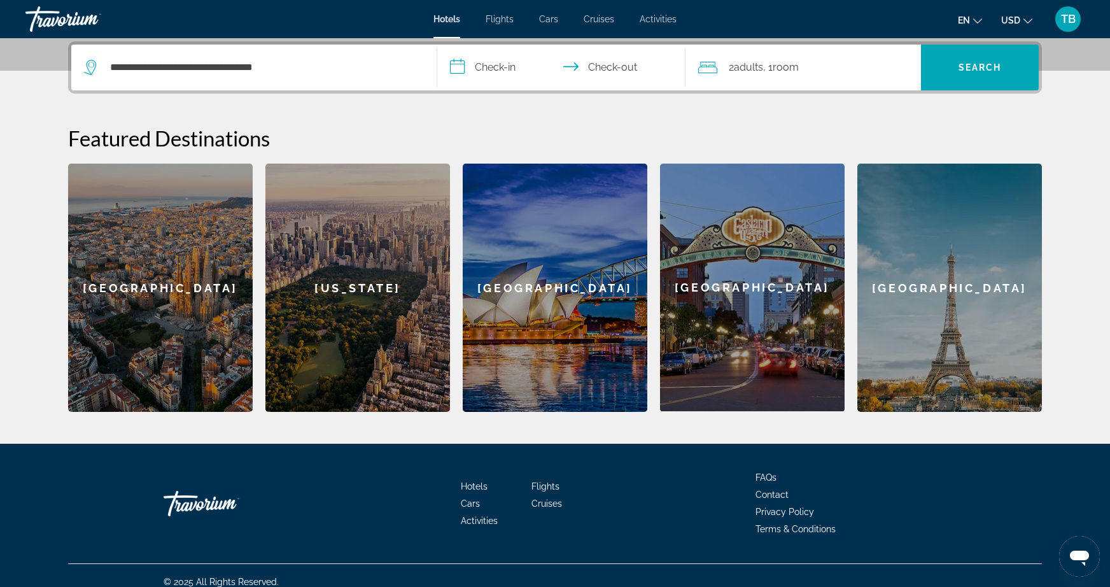
click at [507, 64] on input "**********" at bounding box center [563, 70] width 253 height 50
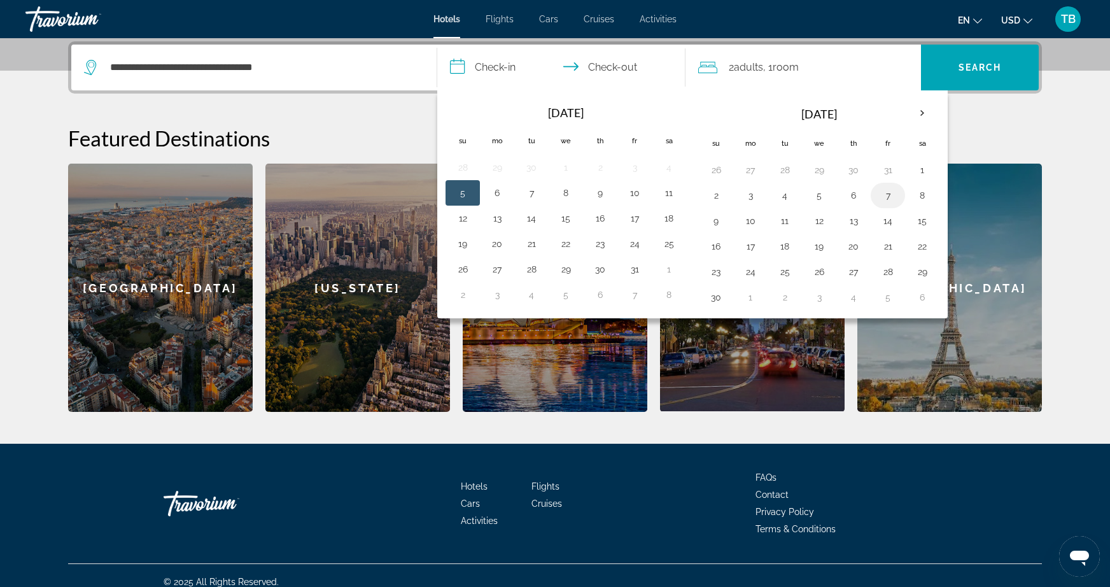
click at [873, 200] on td "7" at bounding box center [887, 195] width 34 height 25
click at [888, 202] on button "7" at bounding box center [887, 195] width 20 height 18
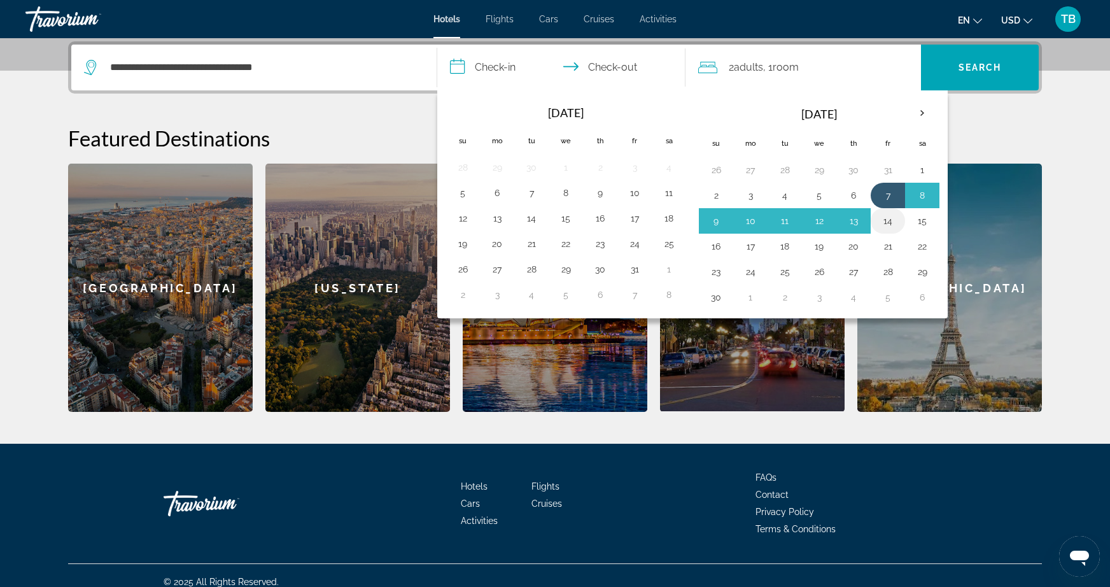
click at [887, 219] on button "14" at bounding box center [887, 221] width 20 height 18
type input "**********"
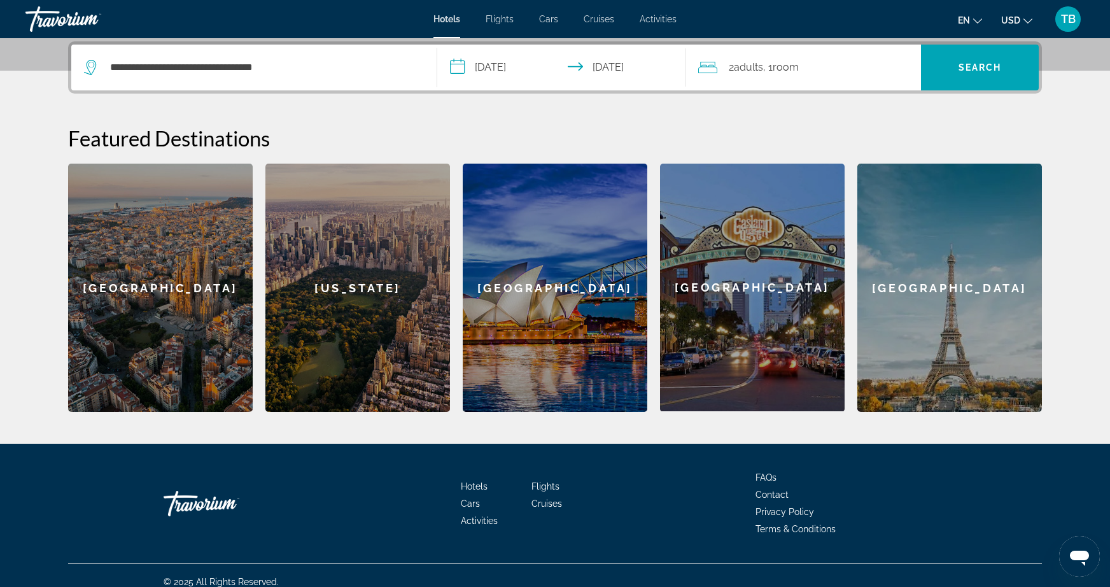
click at [943, 92] on div "**********" at bounding box center [554, 67] width 973 height 52
click at [959, 76] on span "Search" at bounding box center [980, 67] width 118 height 31
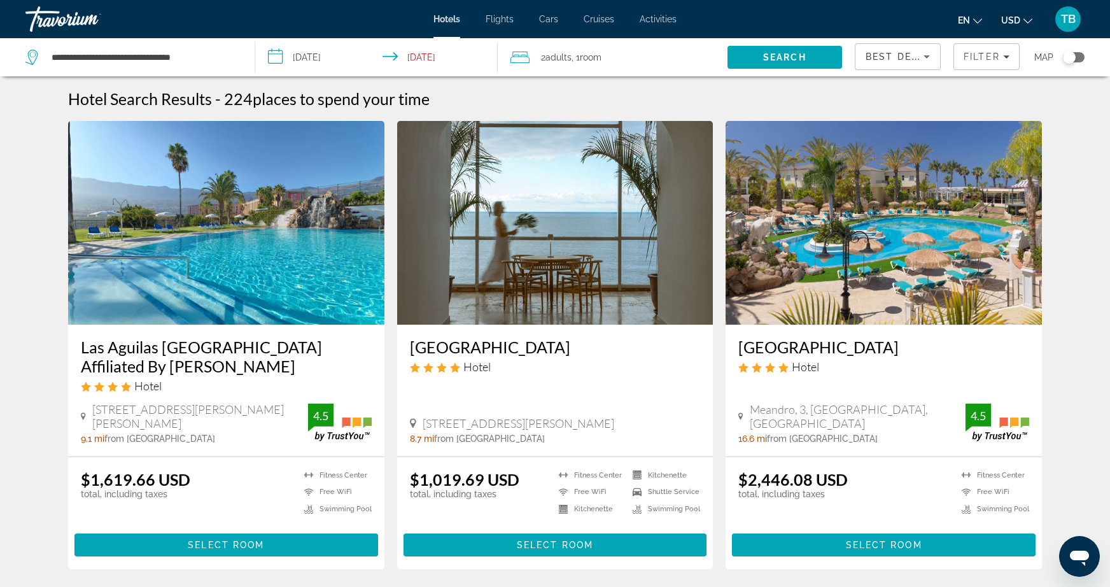
click at [909, 59] on span "Best Deals" at bounding box center [898, 57] width 66 height 10
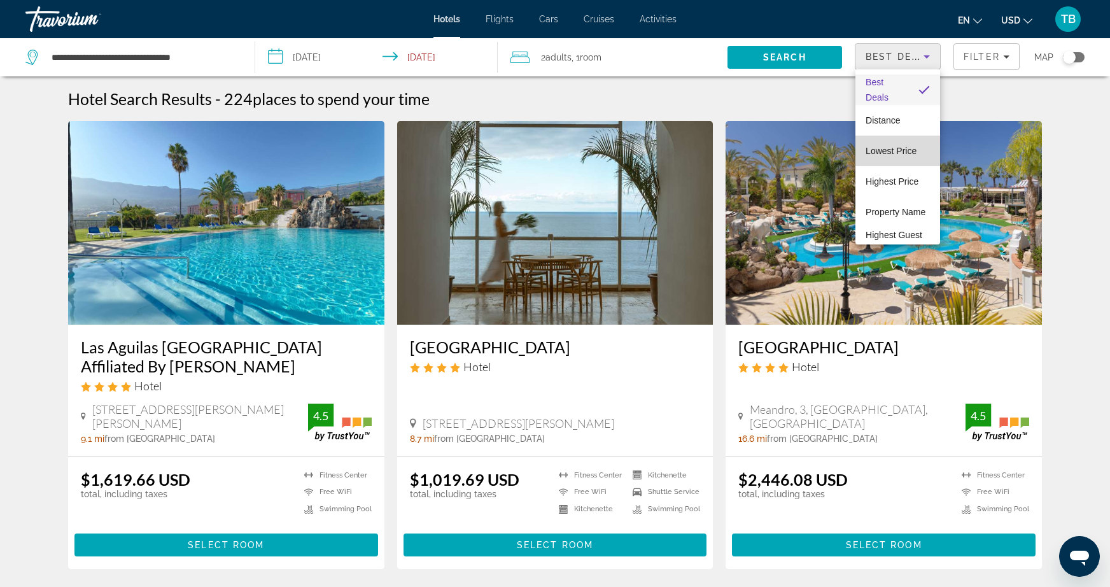
click at [906, 149] on span "Lowest Price" at bounding box center [890, 151] width 51 height 10
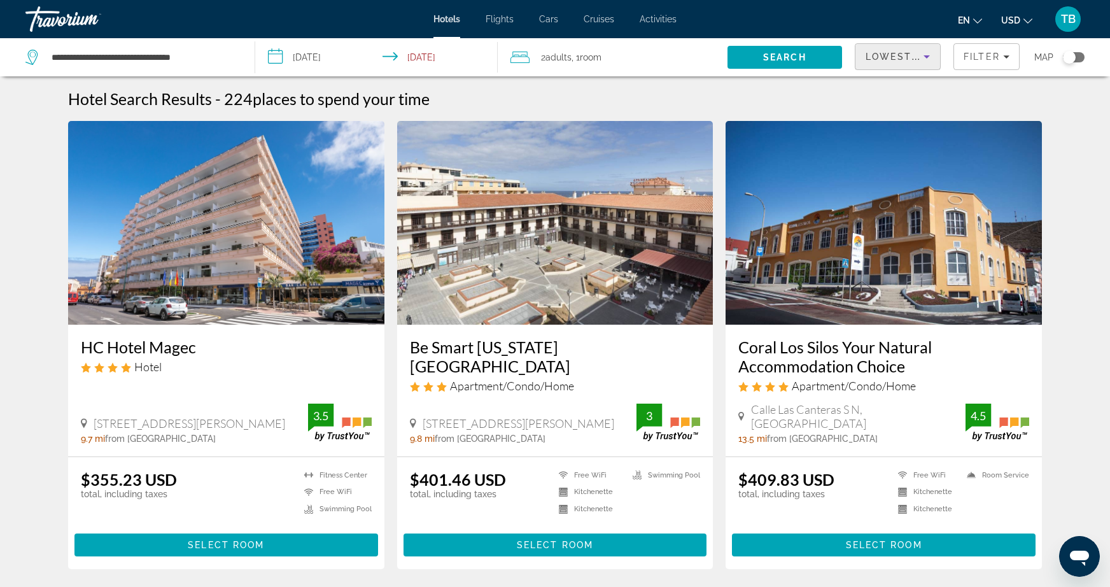
click at [1070, 60] on div "Toggle map" at bounding box center [1068, 57] width 13 height 13
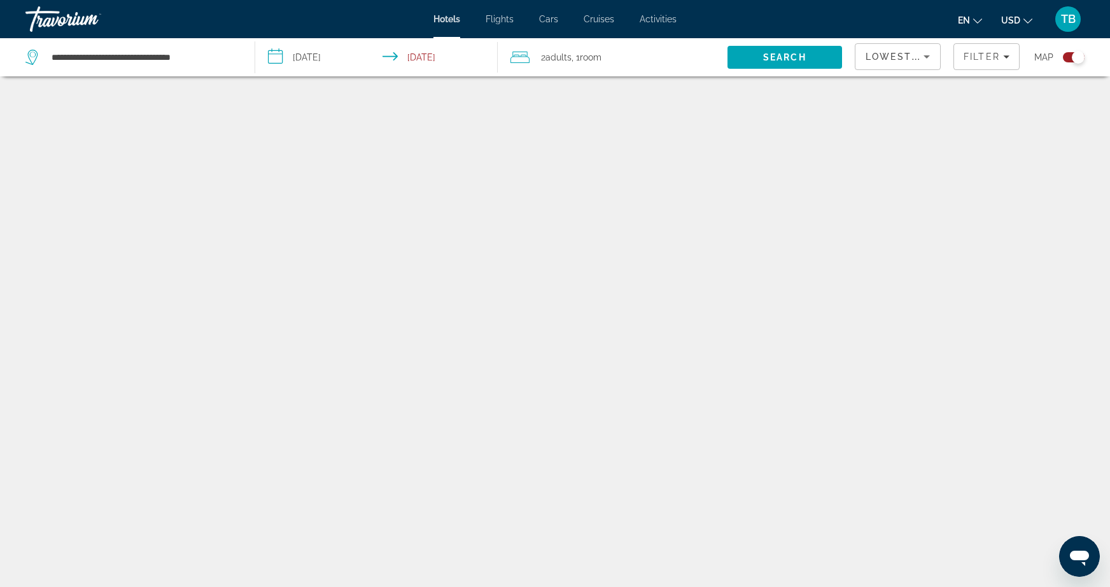
scroll to position [76, 0]
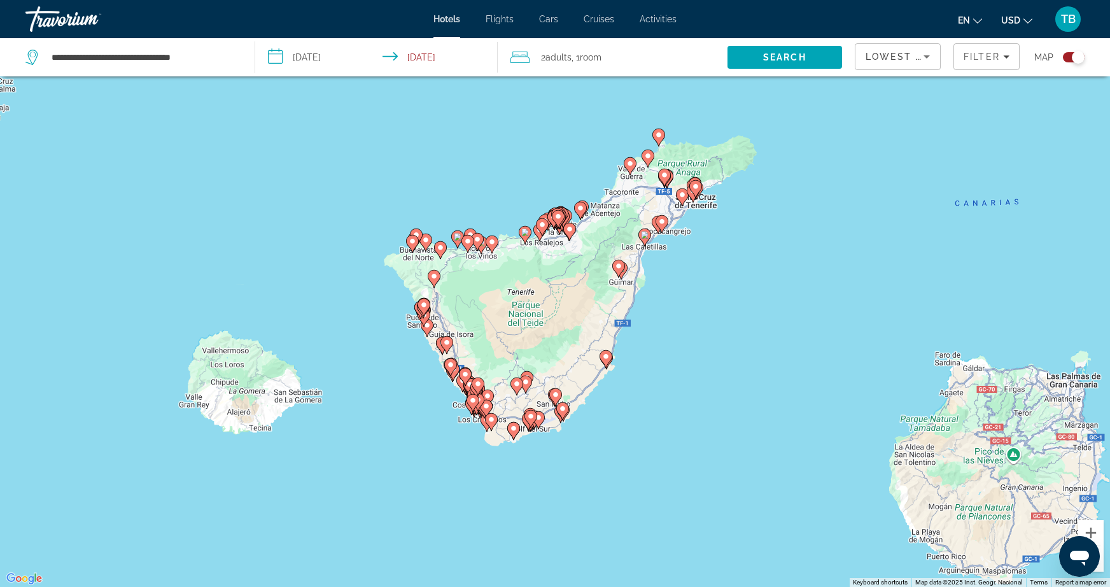
click at [697, 223] on div "To activate drag with keyboard, press Alt + Enter. Once in keyboard drag state,…" at bounding box center [555, 293] width 1110 height 587
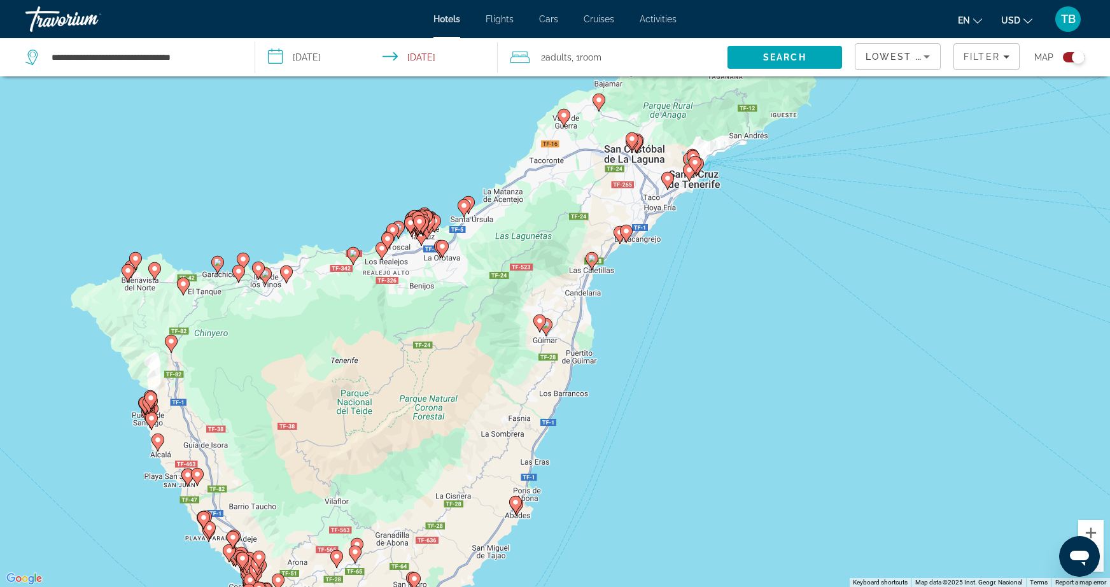
click at [721, 179] on div "To activate drag with keyboard, press Alt + Enter. Once in keyboard drag state,…" at bounding box center [555, 293] width 1110 height 587
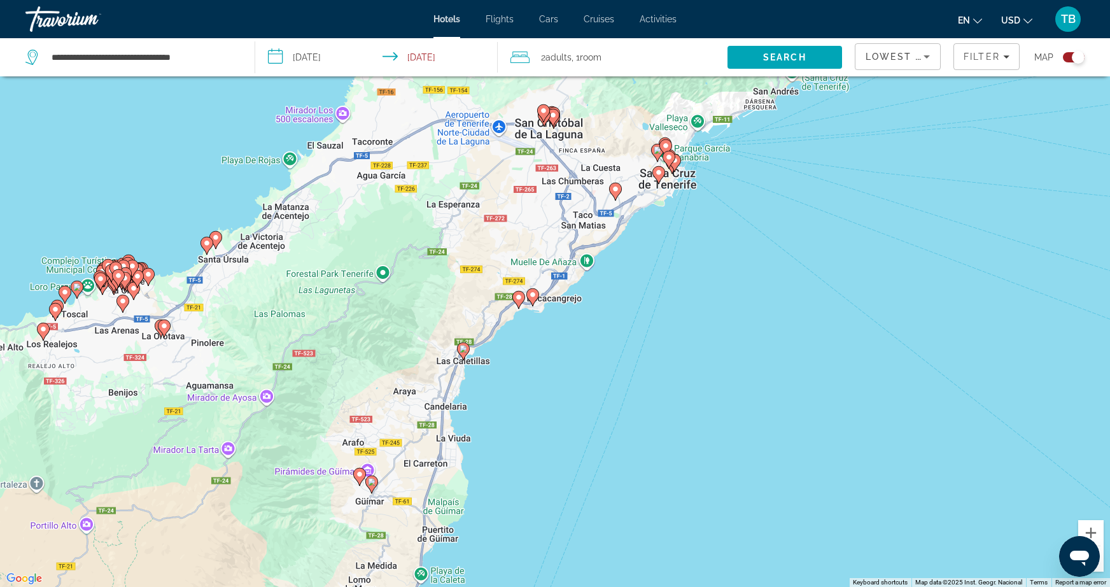
click at [691, 154] on div "To activate drag with keyboard, press Alt + Enter. Once in keyboard drag state,…" at bounding box center [555, 293] width 1110 height 587
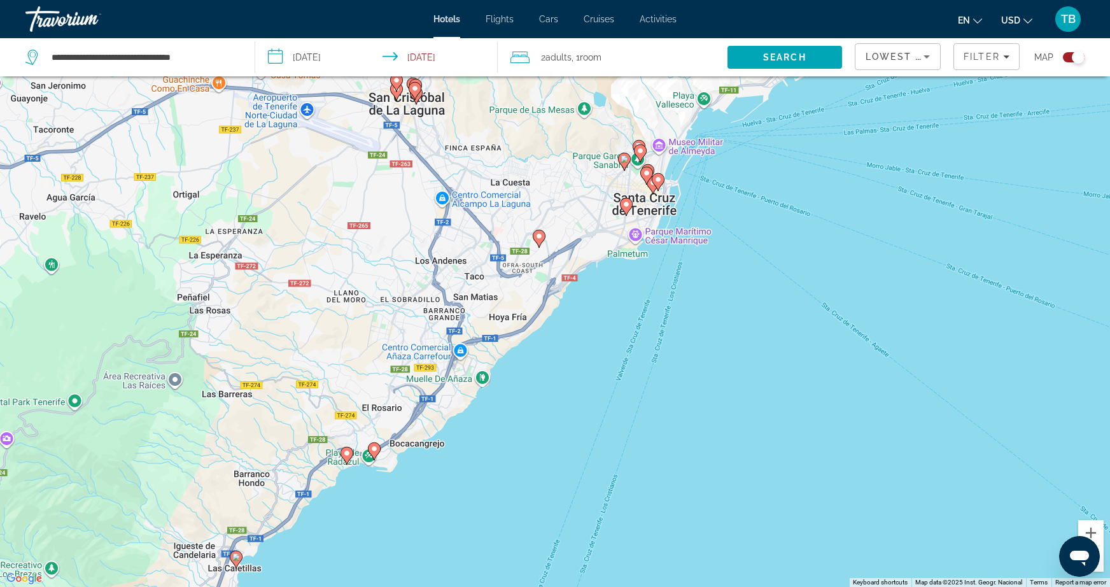
click at [660, 162] on div "To activate drag with keyboard, press Alt + Enter. Once in keyboard drag state,…" at bounding box center [555, 293] width 1110 height 587
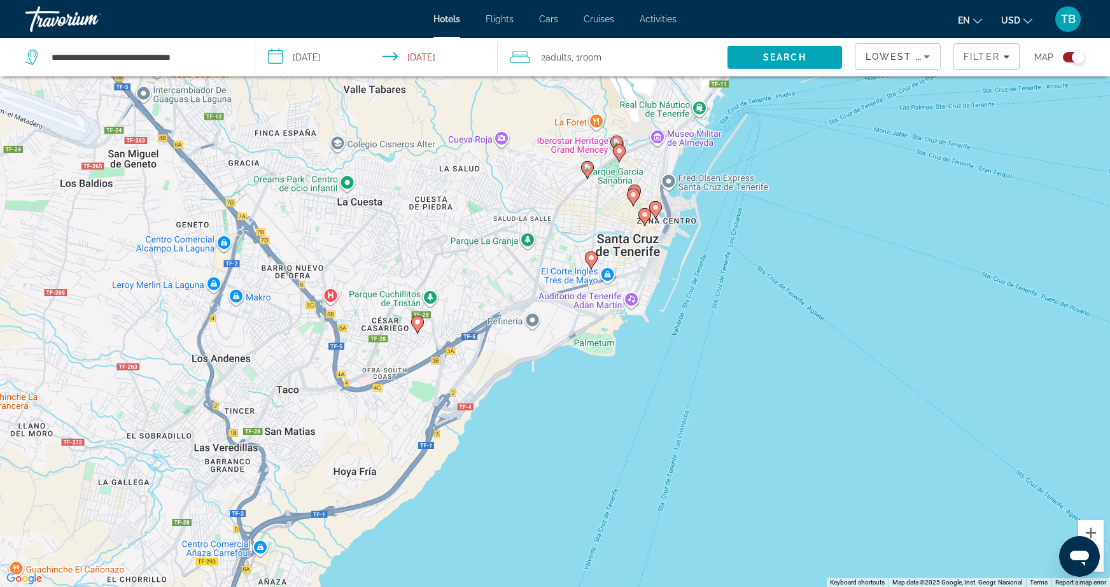
click at [655, 176] on div "To activate drag with keyboard, press Alt + Enter. Once in keyboard drag state,…" at bounding box center [555, 293] width 1110 height 587
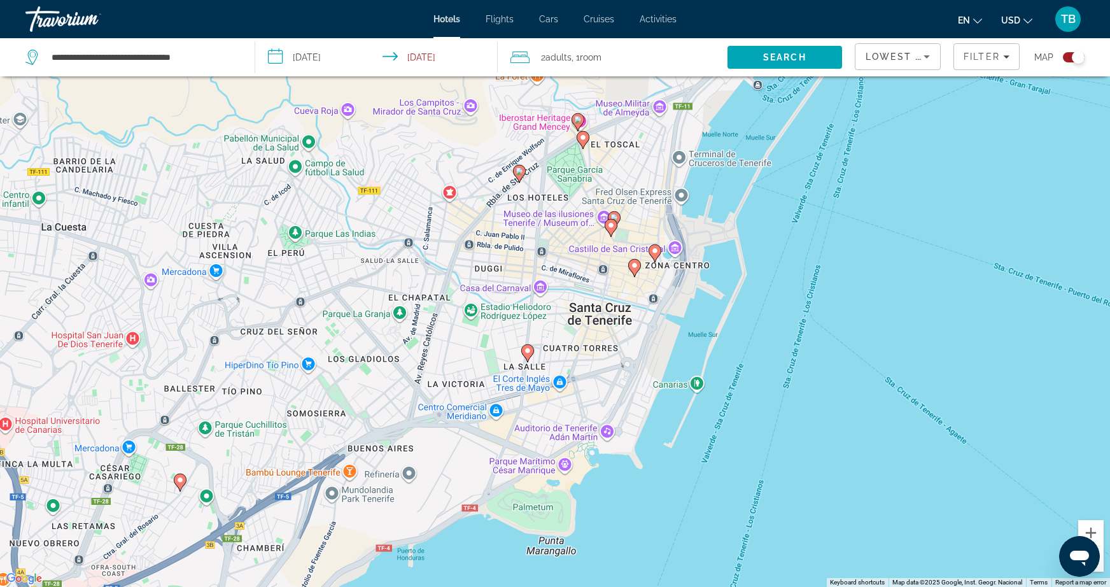
click at [653, 251] on image "Main content" at bounding box center [655, 251] width 8 height 8
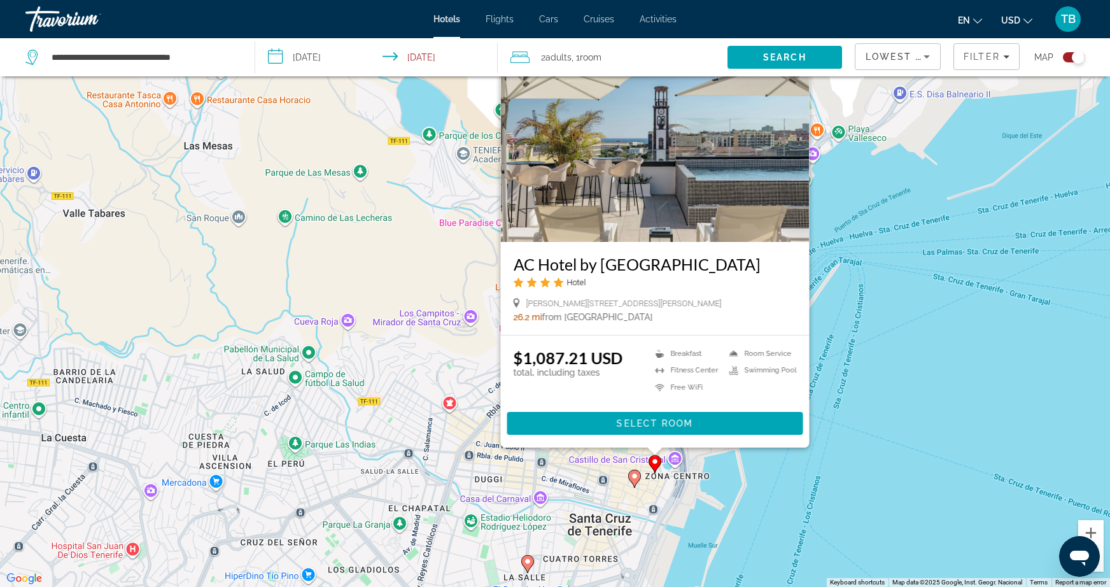
click at [639, 475] on icon "Main content" at bounding box center [634, 478] width 11 height 17
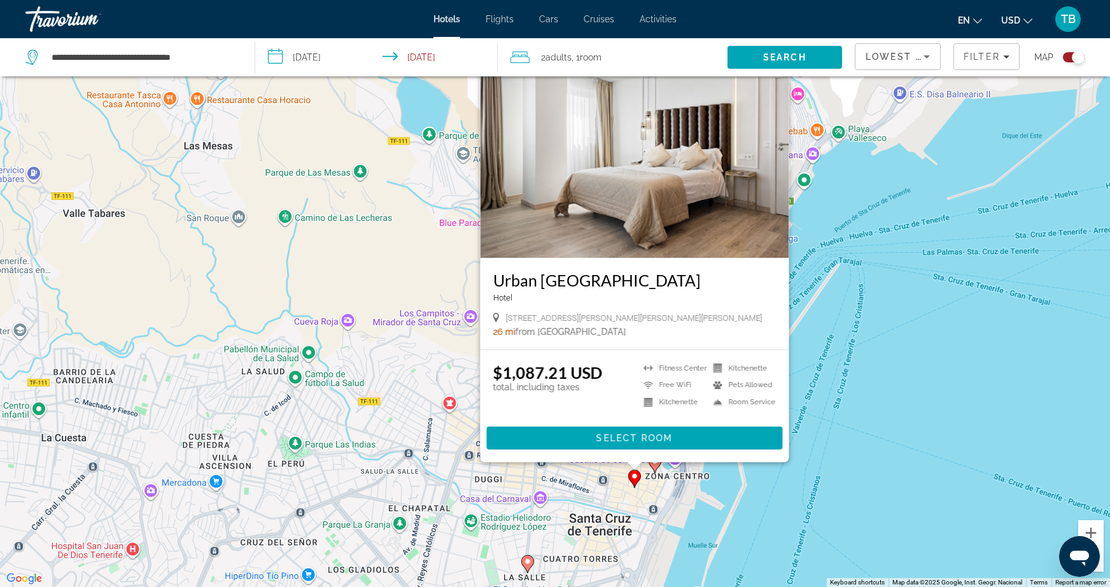
click at [643, 500] on div "To activate drag with keyboard, press Alt + Enter. Once in keyboard drag state,…" at bounding box center [555, 293] width 1110 height 587
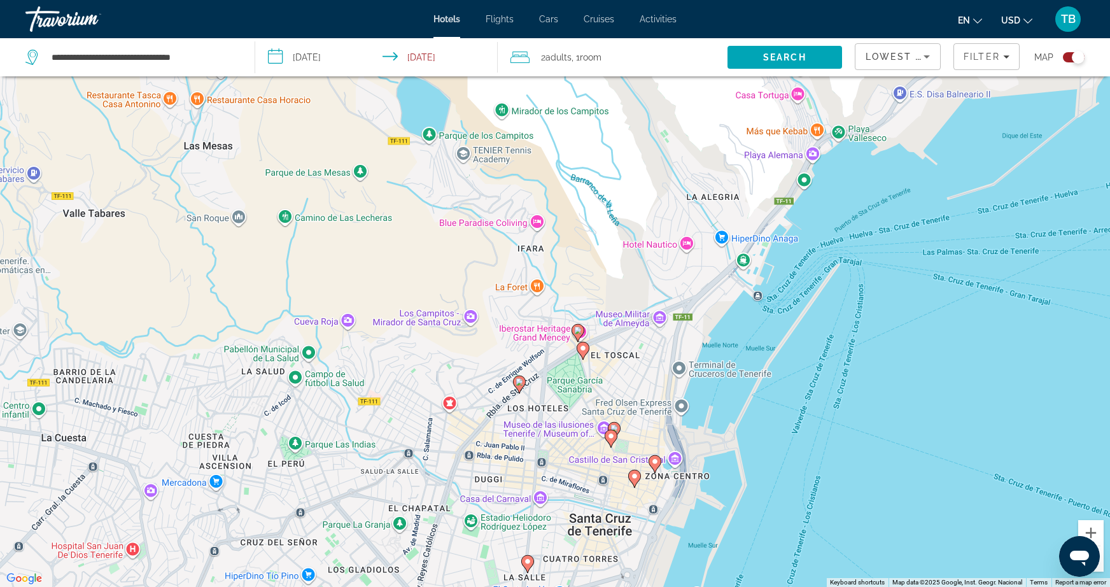
click at [616, 426] on image "Main content" at bounding box center [614, 428] width 8 height 8
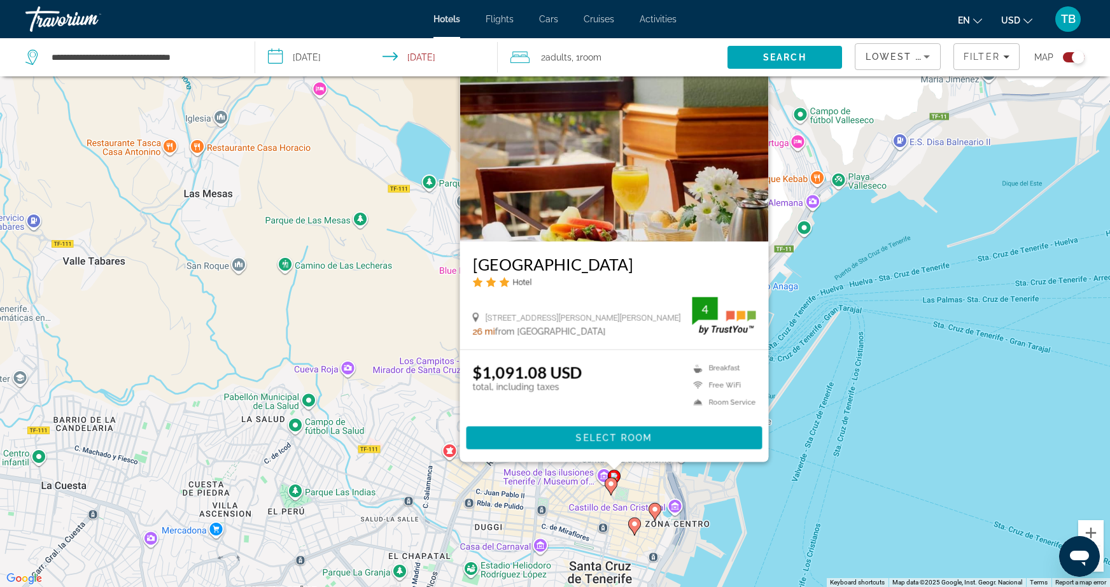
click at [611, 485] on image "Main content" at bounding box center [611, 484] width 8 height 8
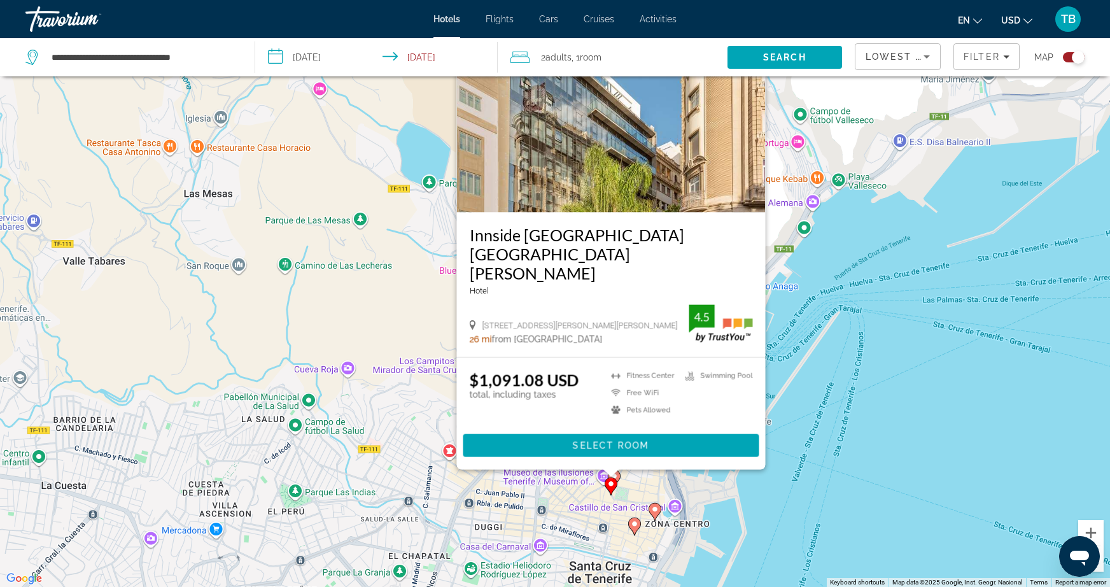
click at [605, 513] on div "To activate drag with keyboard, press Alt + Enter. Once in keyboard drag state,…" at bounding box center [555, 293] width 1110 height 587
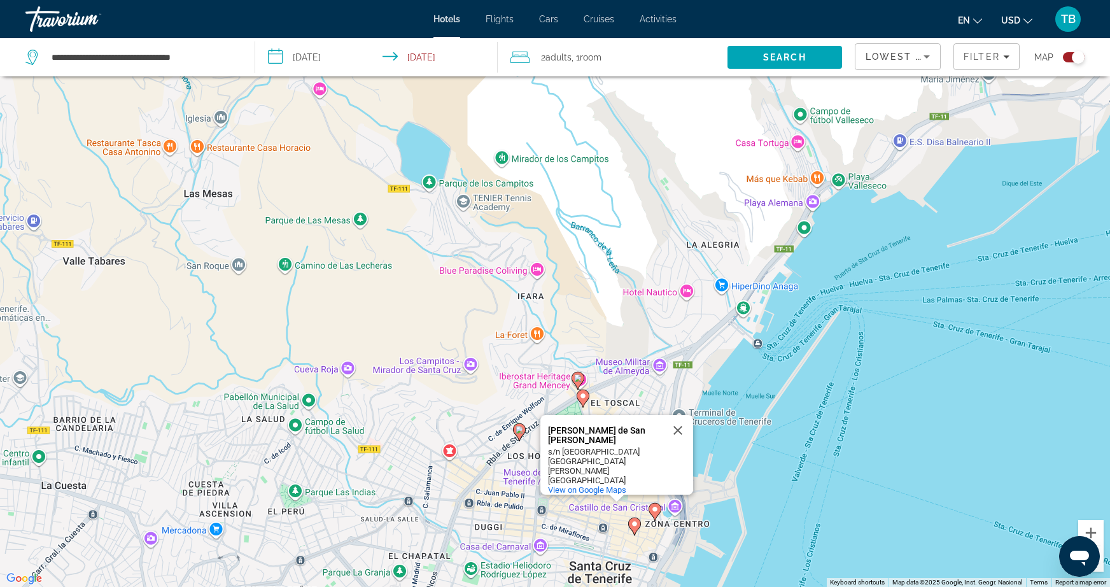
click at [636, 532] on gmp-advanced-marker "Main content" at bounding box center [634, 526] width 13 height 19
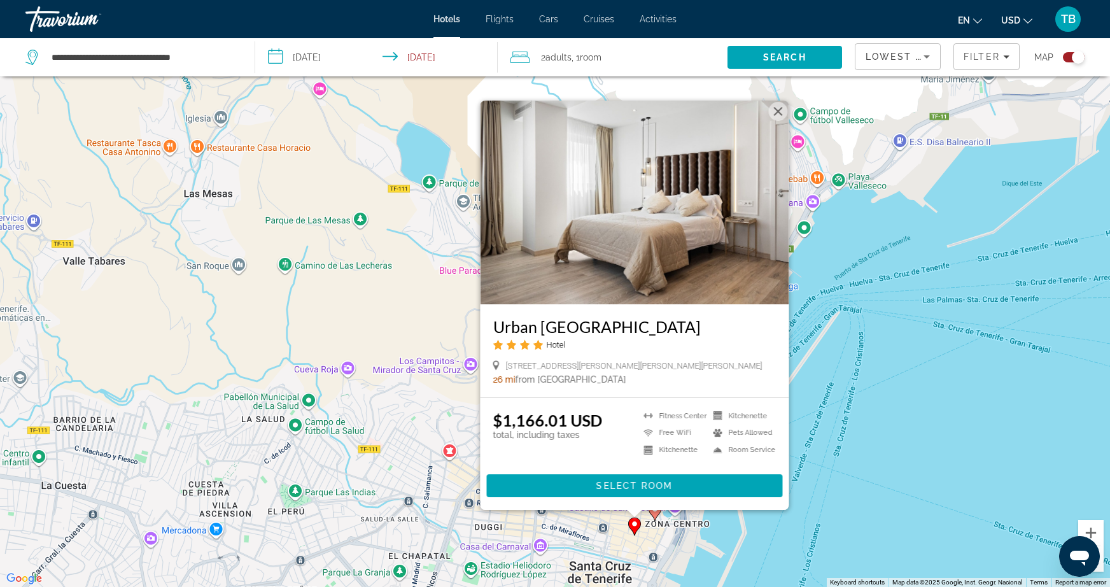
click at [658, 513] on icon "Main content" at bounding box center [654, 512] width 13 height 18
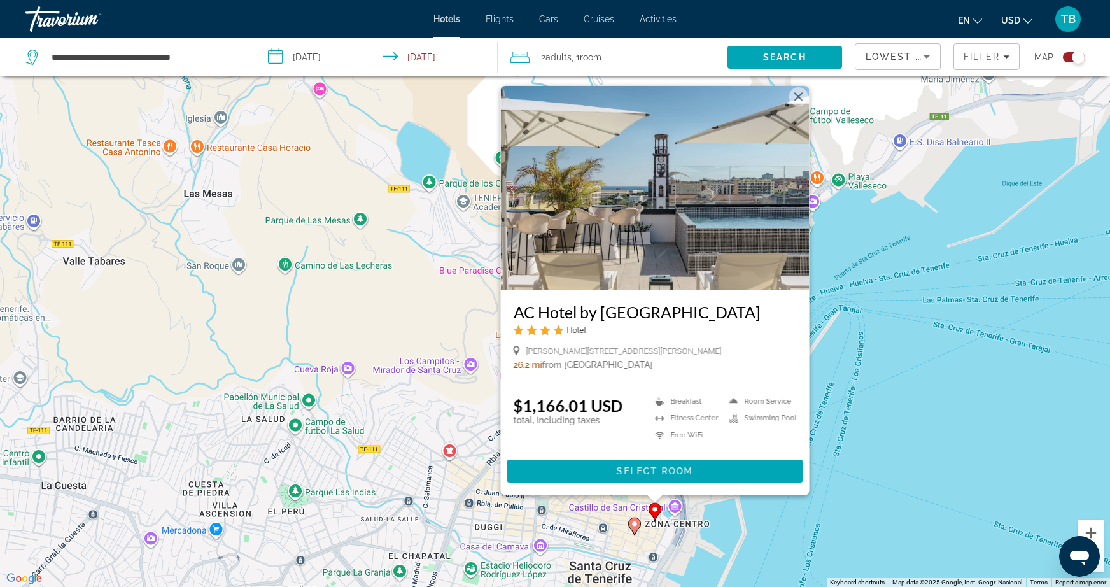
click at [638, 525] on icon "Main content" at bounding box center [634, 526] width 11 height 17
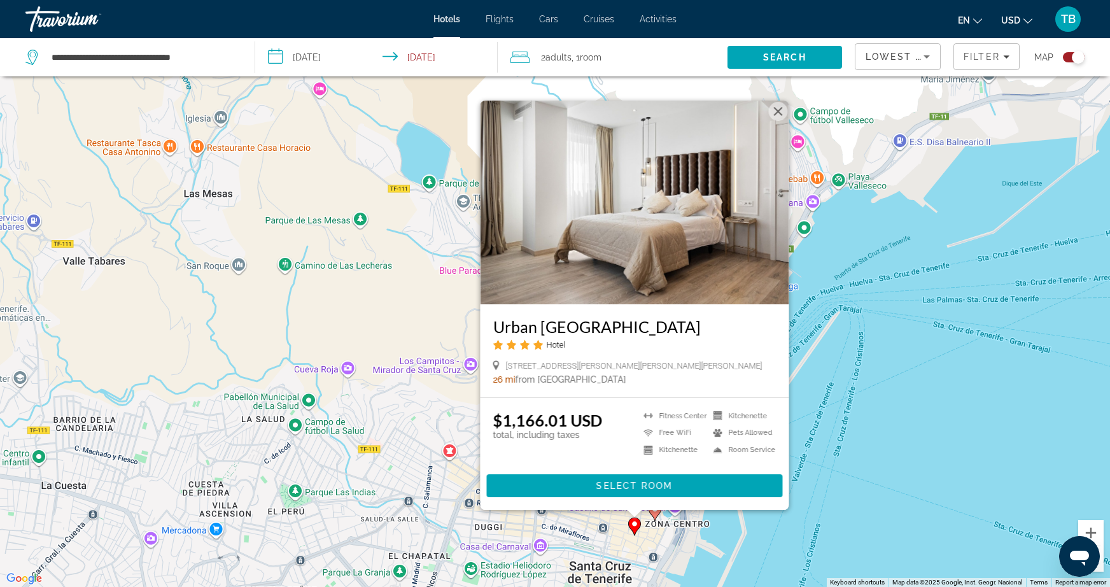
click at [663, 543] on div "To activate drag with keyboard, press Alt + Enter. Once in keyboard drag state,…" at bounding box center [555, 293] width 1110 height 587
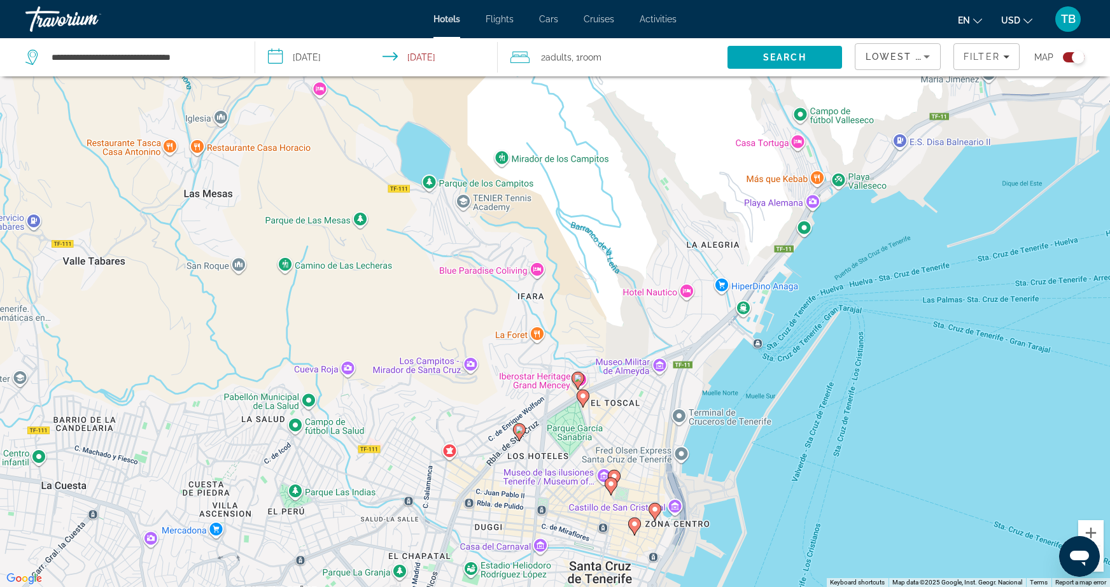
click at [583, 399] on image "Main content" at bounding box center [583, 396] width 8 height 8
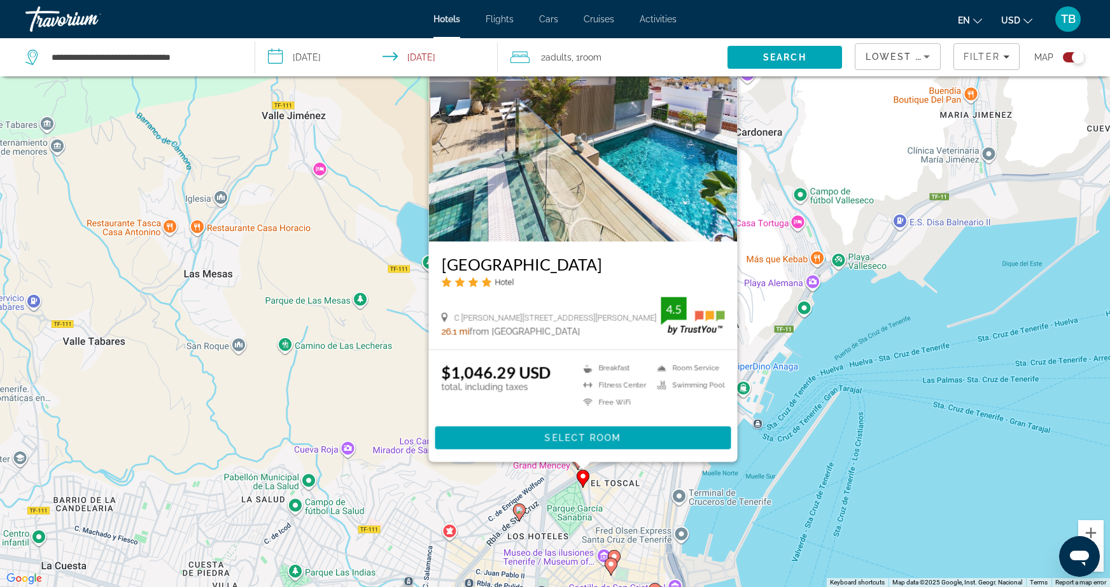
click at [517, 508] on image "Main content" at bounding box center [519, 510] width 8 height 8
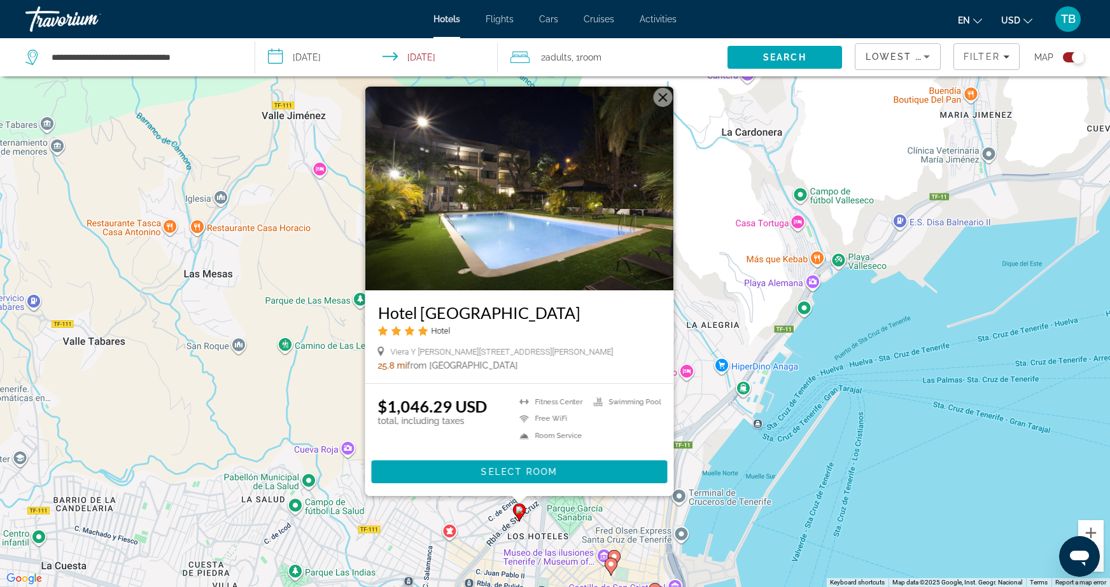
click at [557, 521] on div "To activate drag with keyboard, press Alt + Enter. Once in keyboard drag state,…" at bounding box center [555, 293] width 1110 height 587
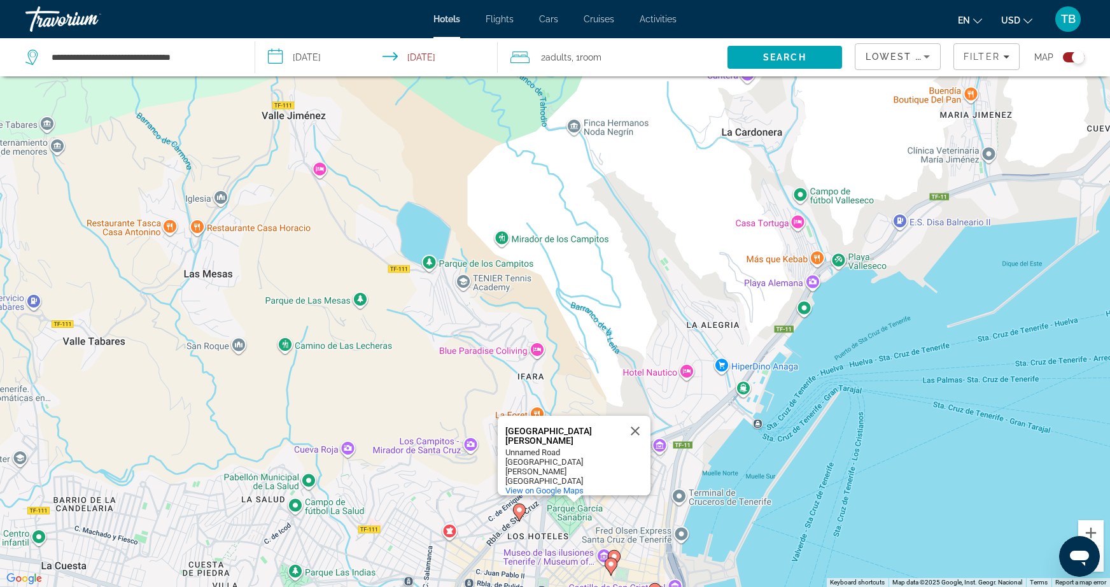
click at [599, 405] on div "To activate drag with keyboard, press Alt + Enter. Once in keyboard drag state,…" at bounding box center [555, 293] width 1110 height 587
click at [631, 430] on button "Close" at bounding box center [635, 430] width 31 height 31
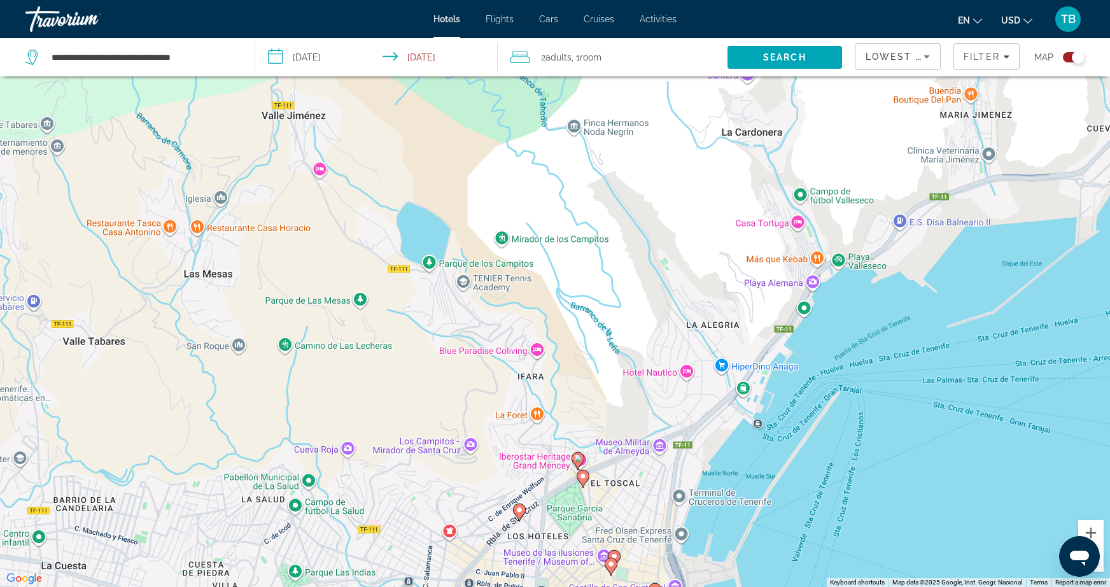
click at [578, 459] on image "Main content" at bounding box center [578, 458] width 8 height 8
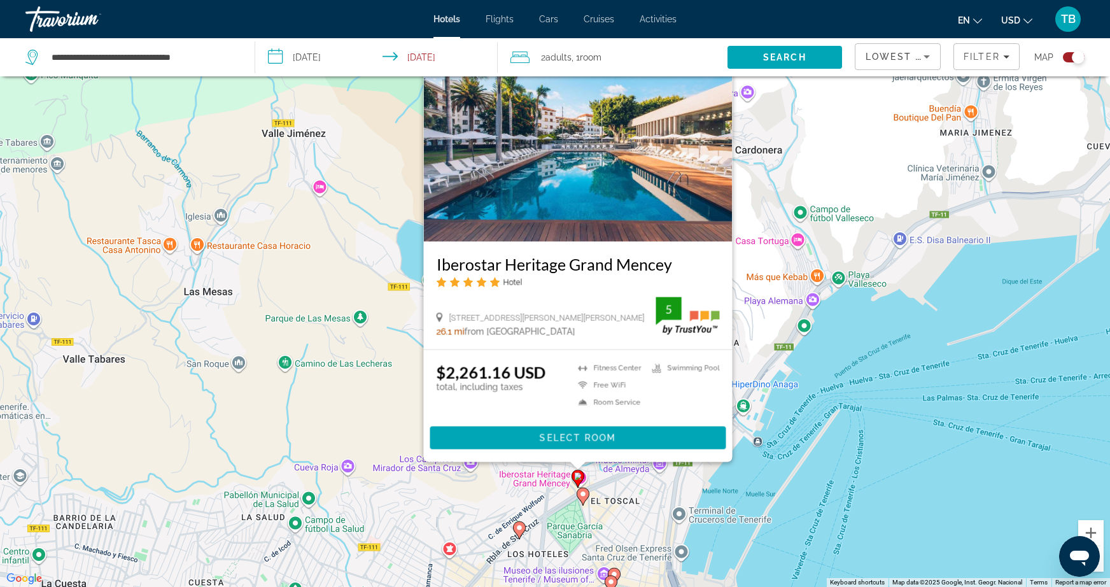
click at [647, 498] on div "To activate drag with keyboard, press Alt + Enter. Once in keyboard drag state,…" at bounding box center [555, 293] width 1110 height 587
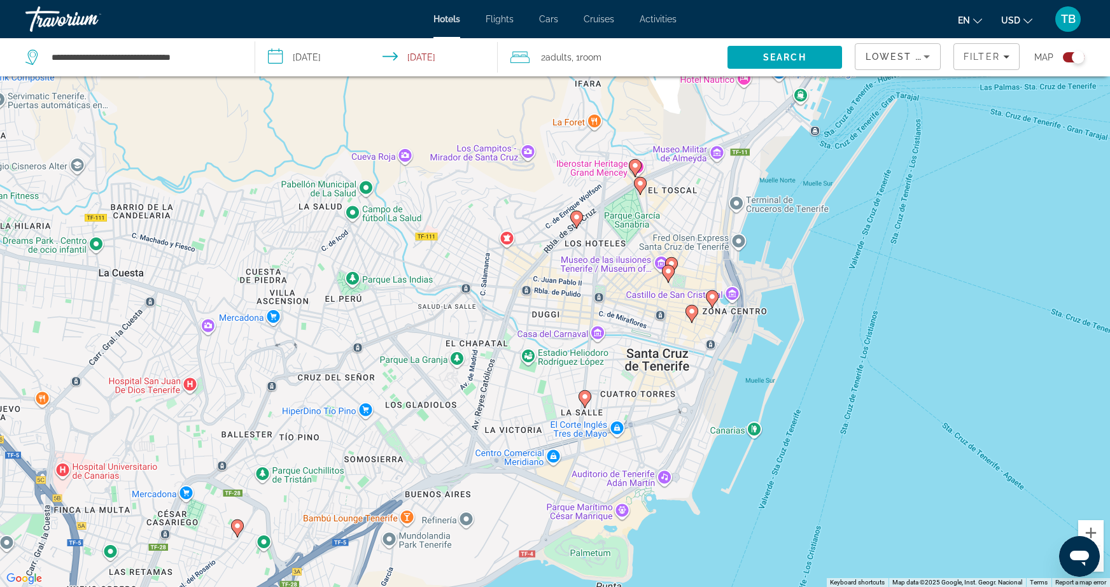
drag, startPoint x: 647, startPoint y: 528, endPoint x: 704, endPoint y: 215, distance: 318.2
click at [704, 215] on div "To activate drag with keyboard, press Alt + Enter. Once in keyboard drag state,…" at bounding box center [555, 293] width 1110 height 587
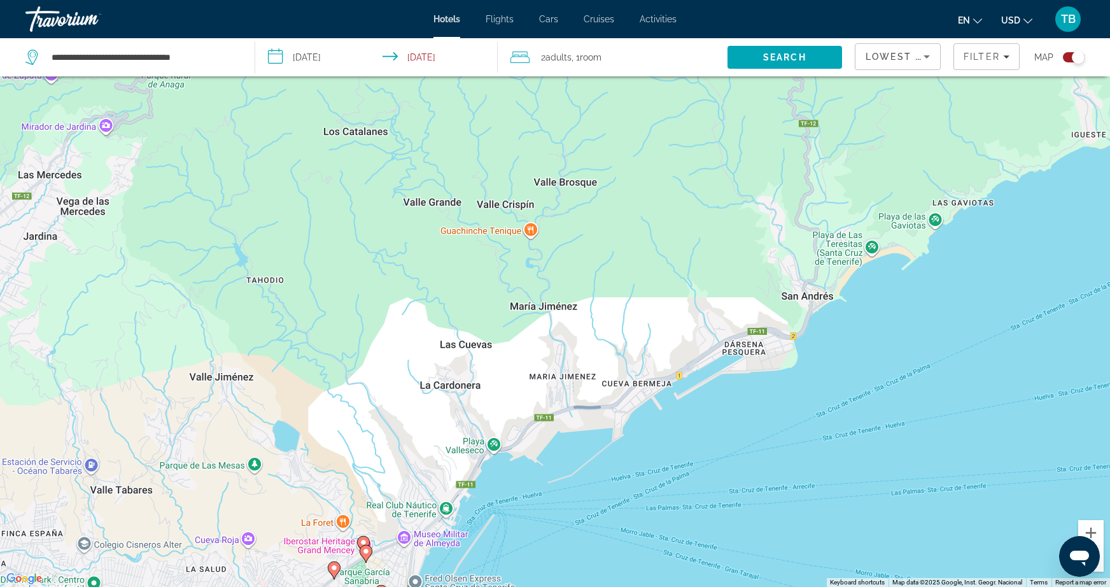
drag, startPoint x: 806, startPoint y: 179, endPoint x: 517, endPoint y: 495, distance: 428.3
click at [517, 495] on div "To activate drag with keyboard, press Alt + Enter. Once in keyboard drag state,…" at bounding box center [555, 293] width 1110 height 587
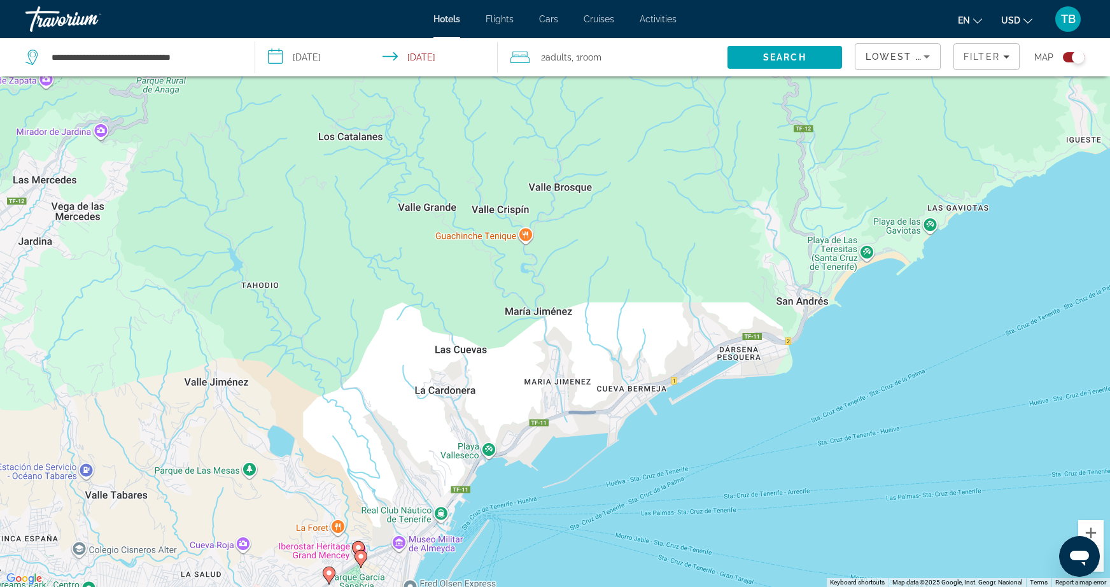
click at [838, 333] on div "To activate drag with keyboard, press Alt + Enter. Once in keyboard drag state,…" at bounding box center [555, 293] width 1110 height 587
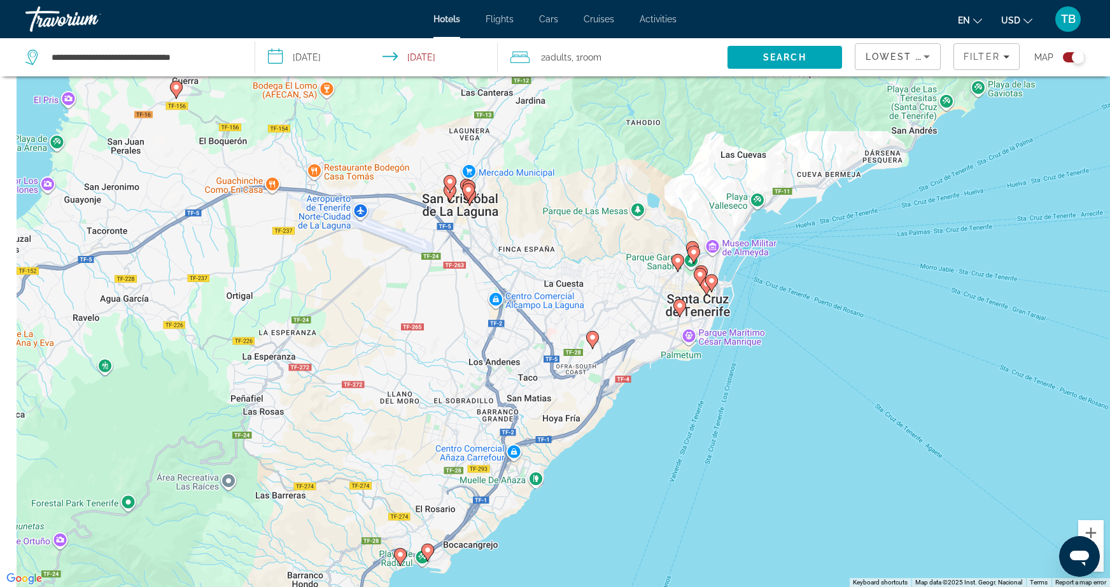
drag, startPoint x: 796, startPoint y: 387, endPoint x: 891, endPoint y: 198, distance: 211.1
click at [891, 198] on div "To activate drag with keyboard, press Alt + Enter. Once in keyboard drag state,…" at bounding box center [555, 293] width 1110 height 587
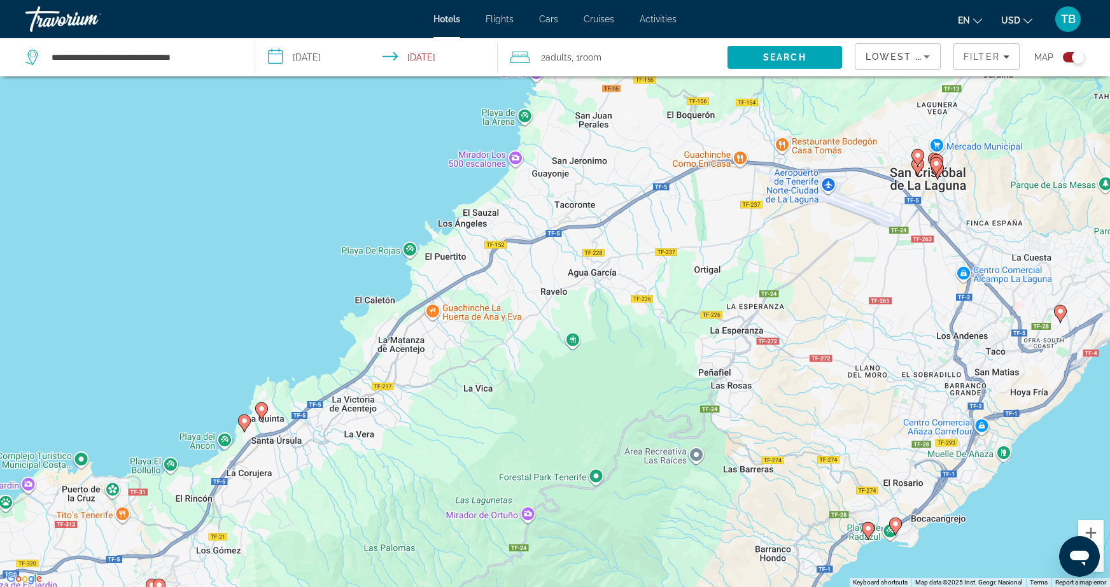
drag, startPoint x: 387, startPoint y: 142, endPoint x: 850, endPoint y: 106, distance: 463.9
click at [850, 106] on div "To activate drag with keyboard, press Alt + Enter. Once in keyboard drag state,…" at bounding box center [555, 293] width 1110 height 587
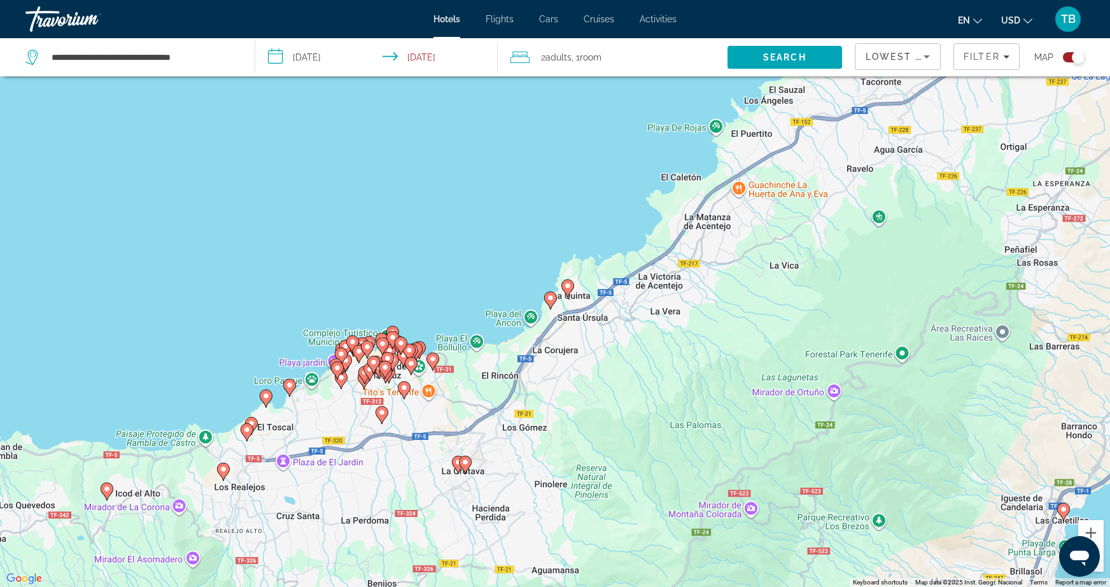
drag, startPoint x: 663, startPoint y: 255, endPoint x: 973, endPoint y: 141, distance: 330.1
click at [982, 132] on div "To activate drag with keyboard, press Alt + Enter. Once in keyboard drag state,…" at bounding box center [555, 293] width 1110 height 587
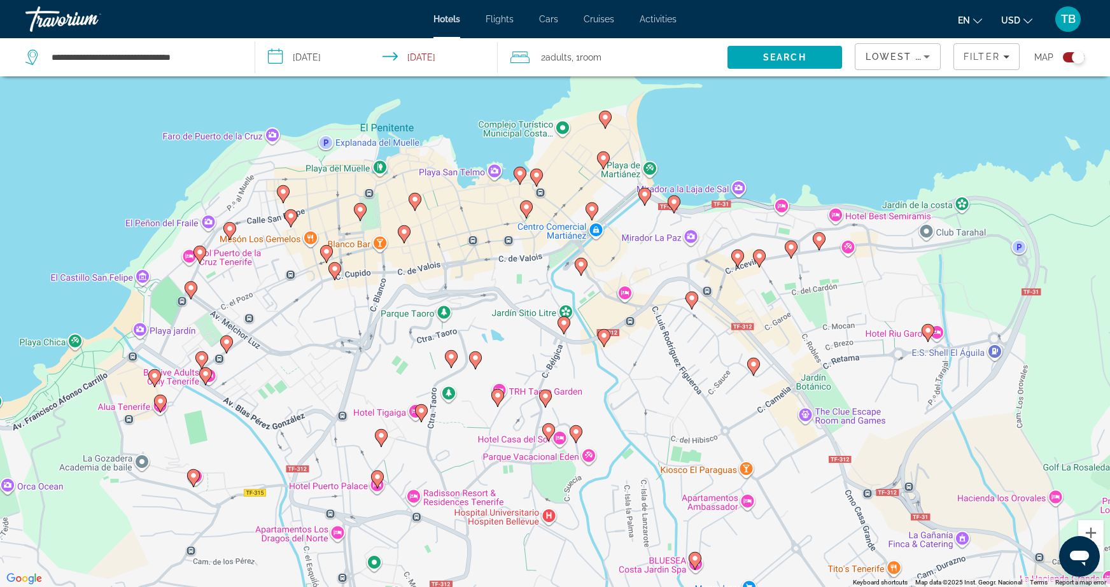
click at [408, 236] on icon "Main content" at bounding box center [404, 234] width 13 height 18
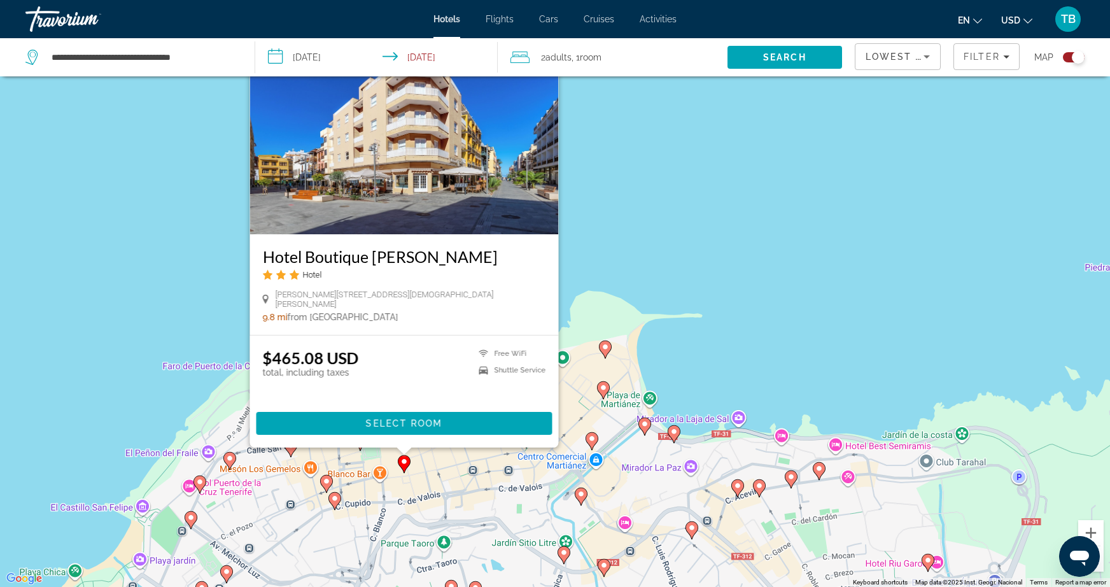
click at [428, 476] on div "To activate drag with keyboard, press Alt + Enter. Once in keyboard drag state,…" at bounding box center [555, 293] width 1110 height 587
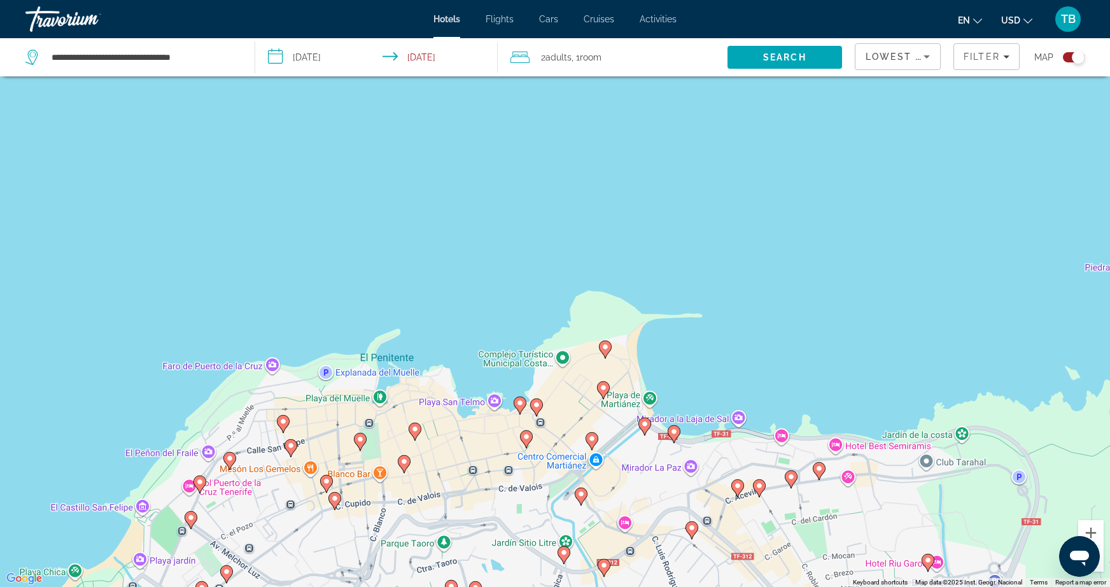
click at [414, 428] on image "Main content" at bounding box center [415, 429] width 8 height 8
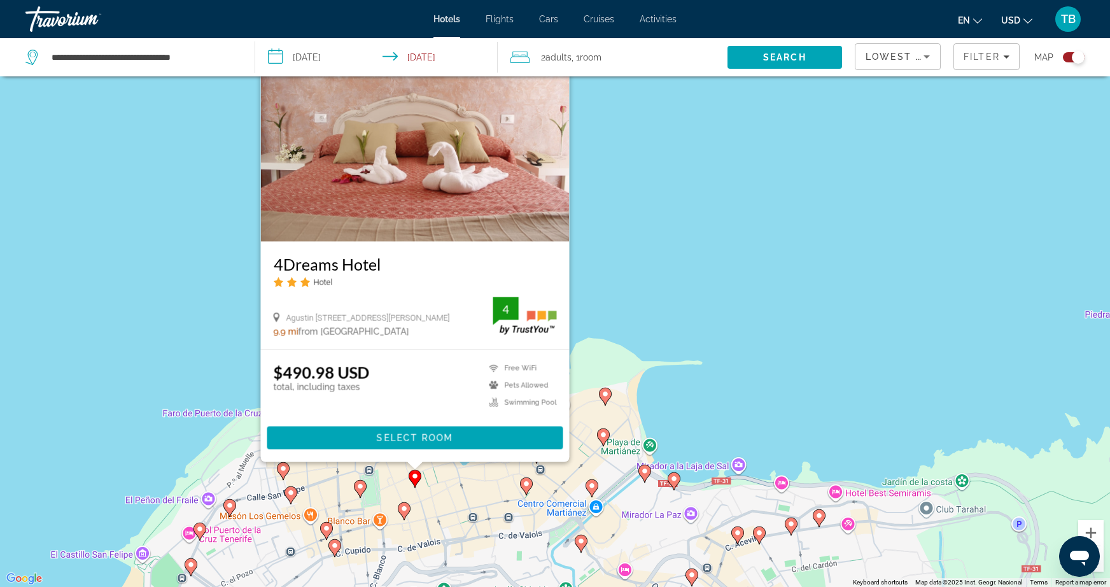
click at [403, 508] on image "Main content" at bounding box center [404, 509] width 8 height 8
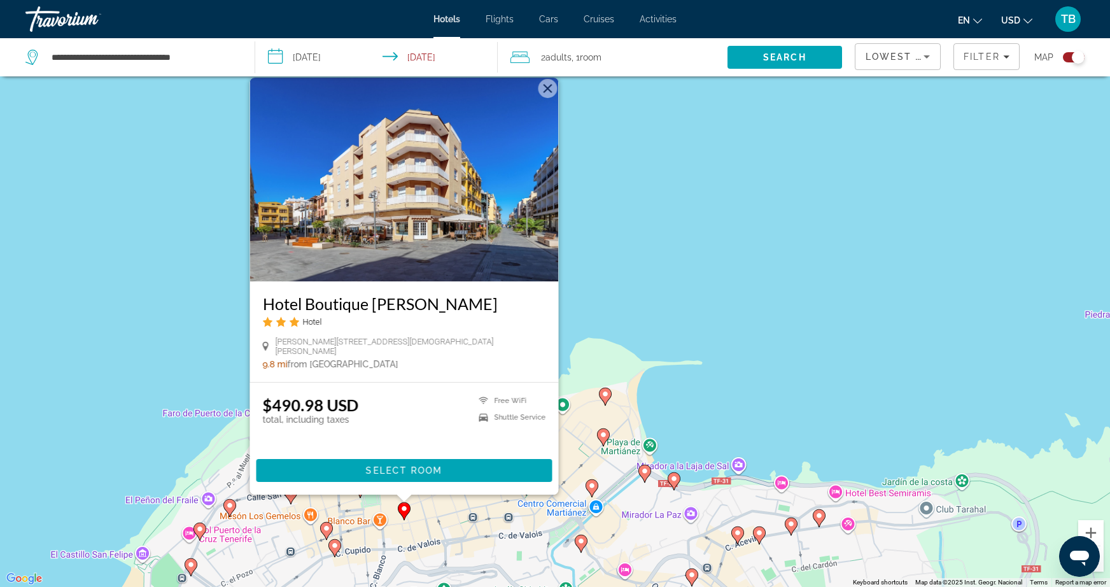
click at [505, 518] on div "To activate drag with keyboard, press Alt + Enter. Once in keyboard drag state,…" at bounding box center [555, 293] width 1110 height 587
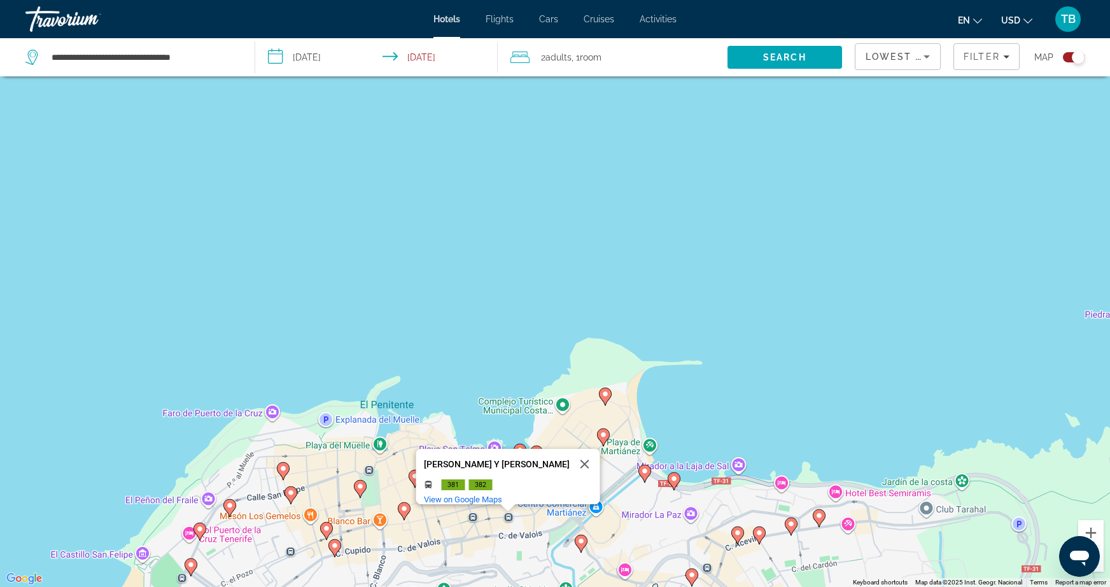
click at [606, 397] on image "Main content" at bounding box center [605, 394] width 8 height 8
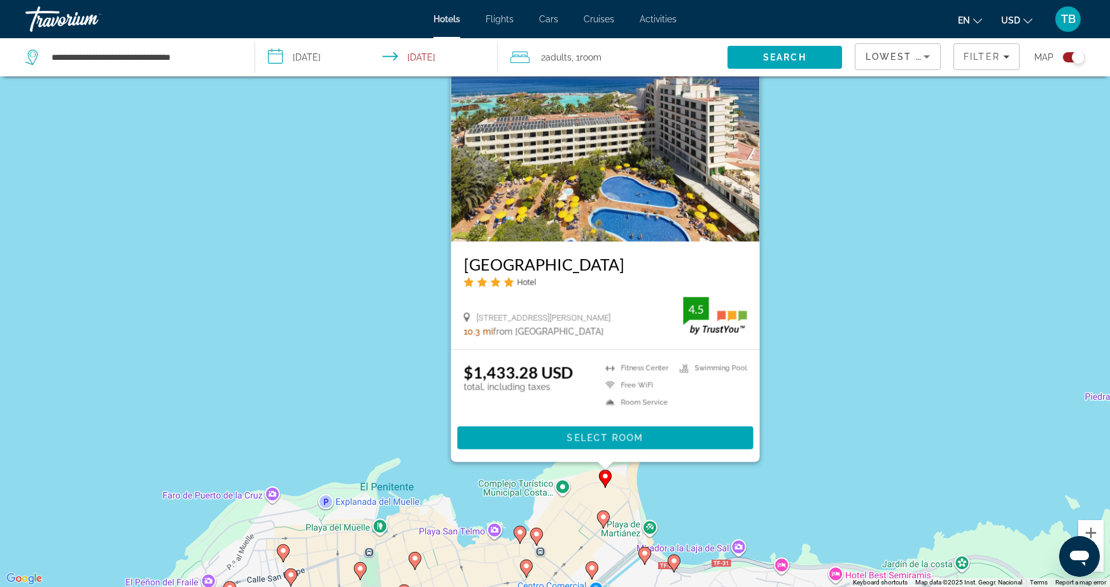
click at [607, 510] on gmp-advanced-marker "Main content" at bounding box center [603, 519] width 13 height 19
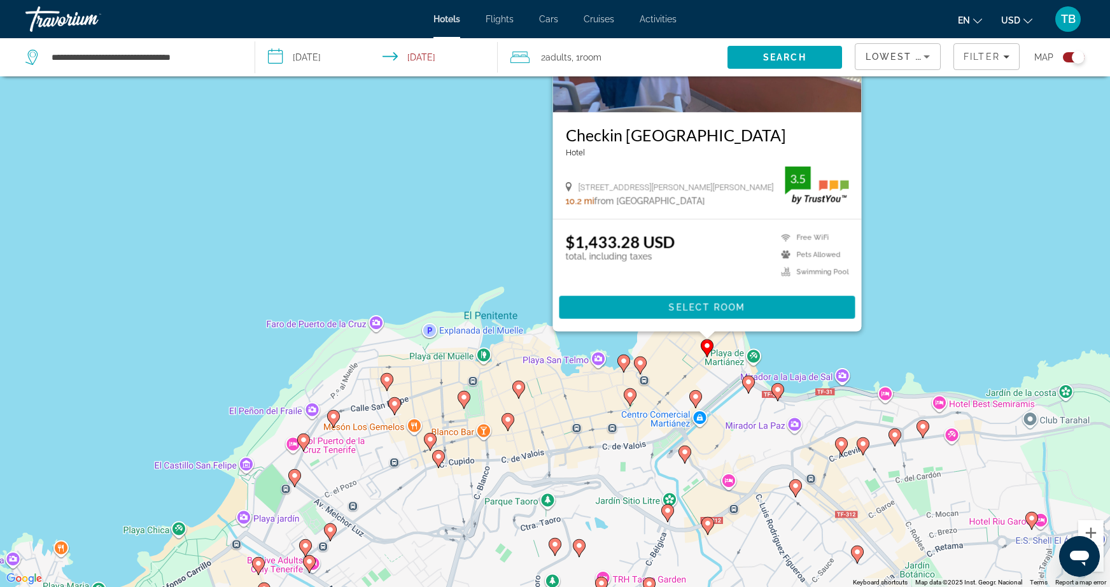
drag, startPoint x: 574, startPoint y: 533, endPoint x: 679, endPoint y: 359, distance: 203.3
click at [679, 359] on div "To activate drag with keyboard, press Alt + Enter. Once in keyboard drag state,…" at bounding box center [555, 293] width 1110 height 587
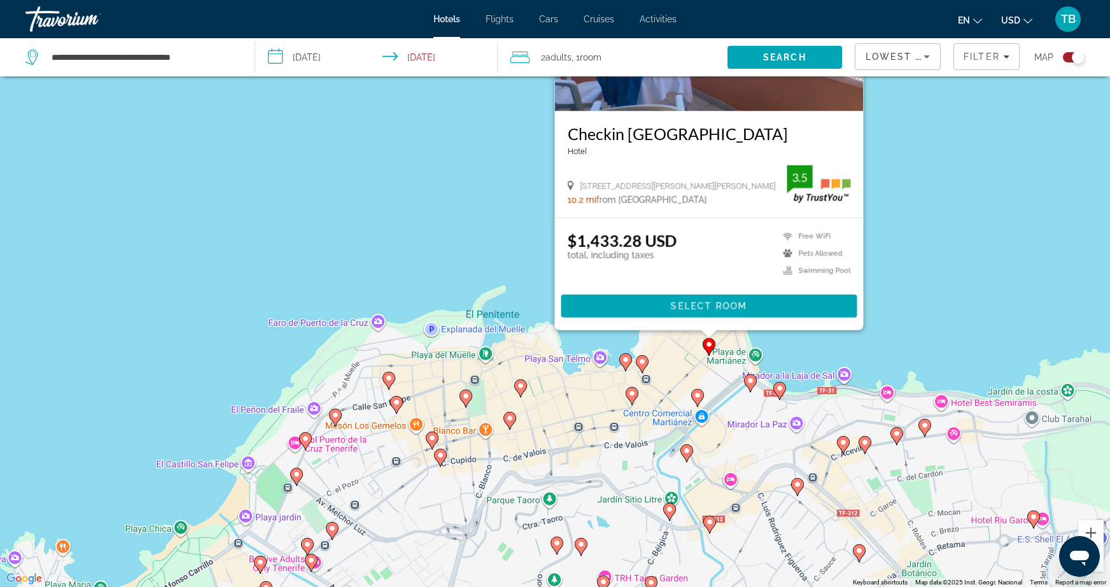
click at [466, 400] on icon "Main content" at bounding box center [465, 398] width 11 height 17
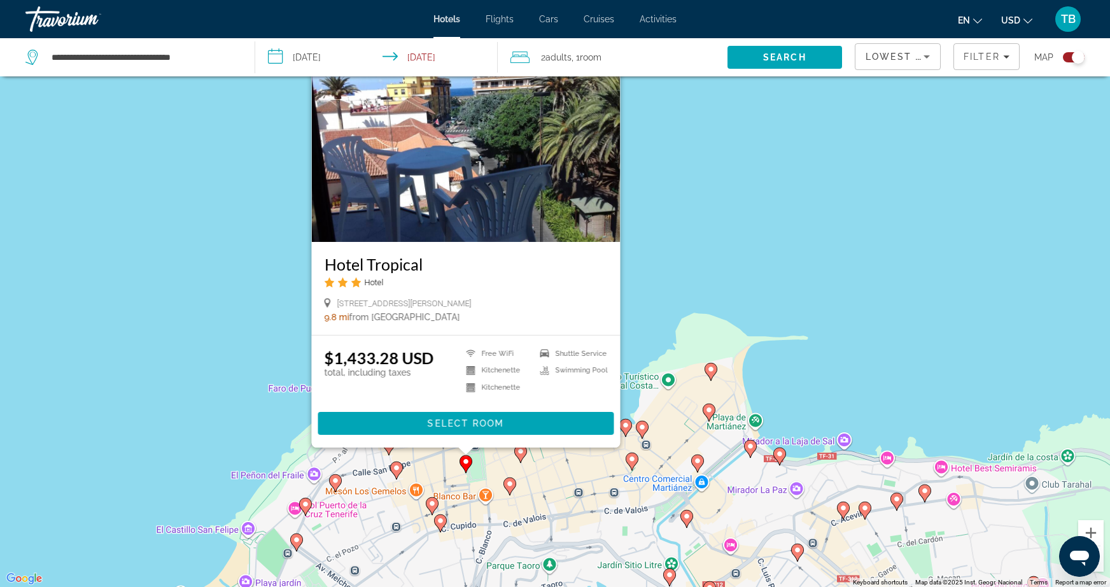
click at [431, 501] on image "Main content" at bounding box center [432, 503] width 8 height 8
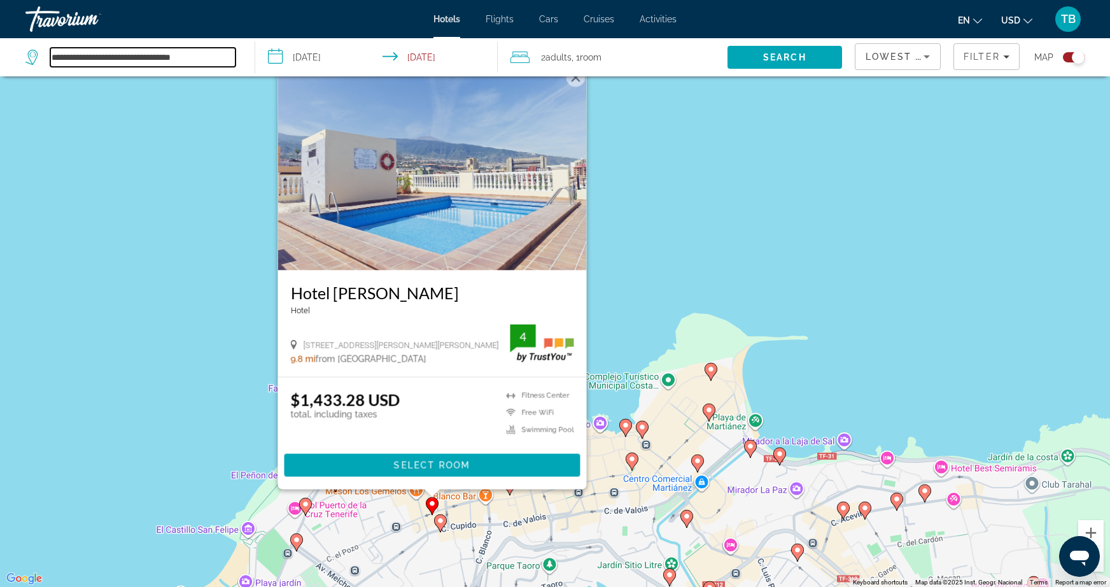
click at [197, 50] on input "**********" at bounding box center [142, 57] width 185 height 19
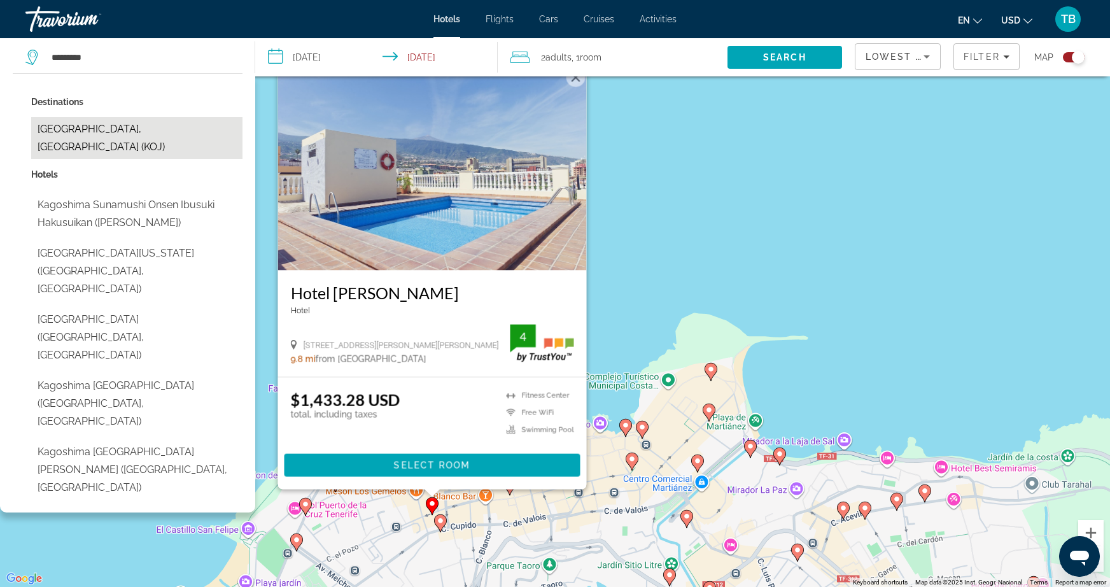
click at [126, 137] on button "Kagoshima, Japan (KOJ)" at bounding box center [136, 138] width 211 height 42
type input "**********"
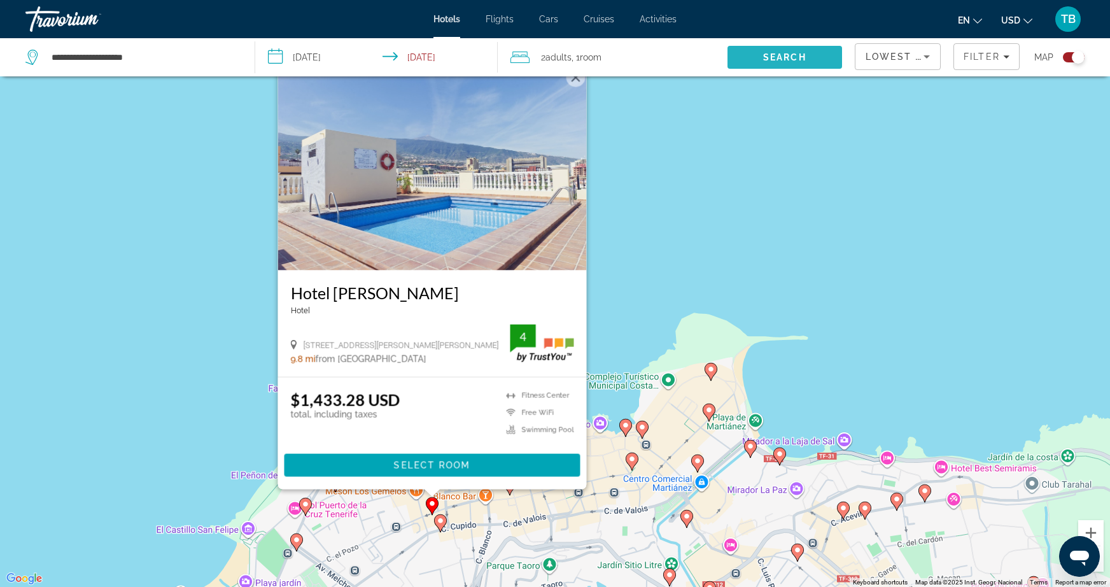
click at [788, 60] on span "Search" at bounding box center [784, 57] width 43 height 10
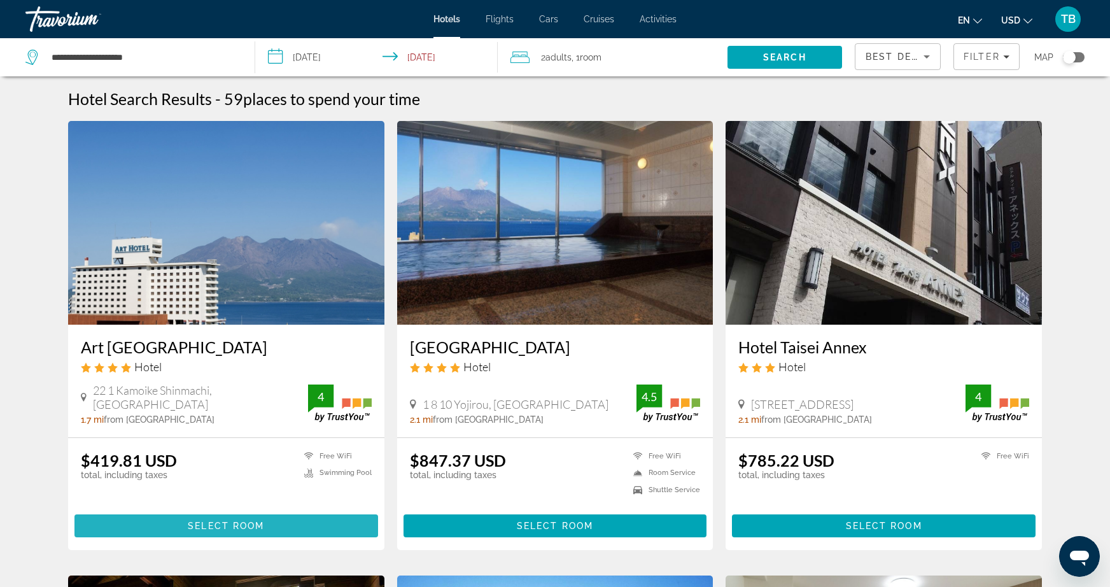
click at [245, 524] on span "Select Room" at bounding box center [226, 525] width 76 height 10
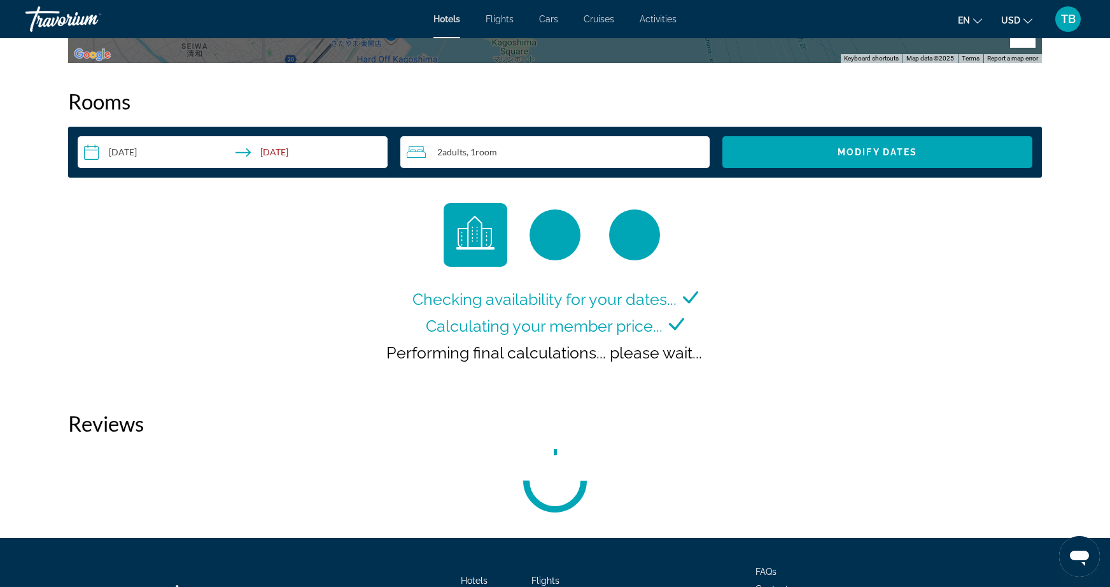
scroll to position [1607, 0]
